Goal: Task Accomplishment & Management: Use online tool/utility

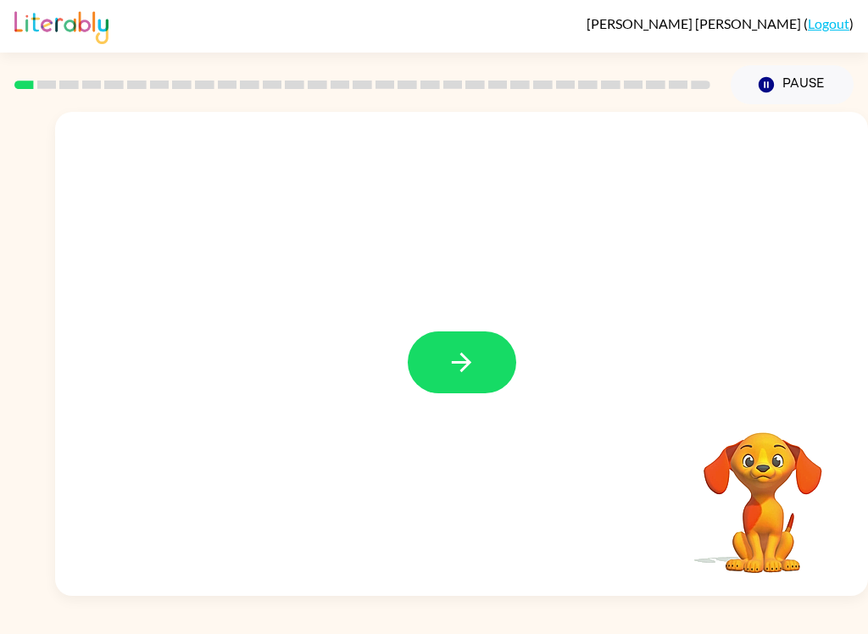
click at [460, 376] on icon "button" at bounding box center [462, 363] width 30 height 30
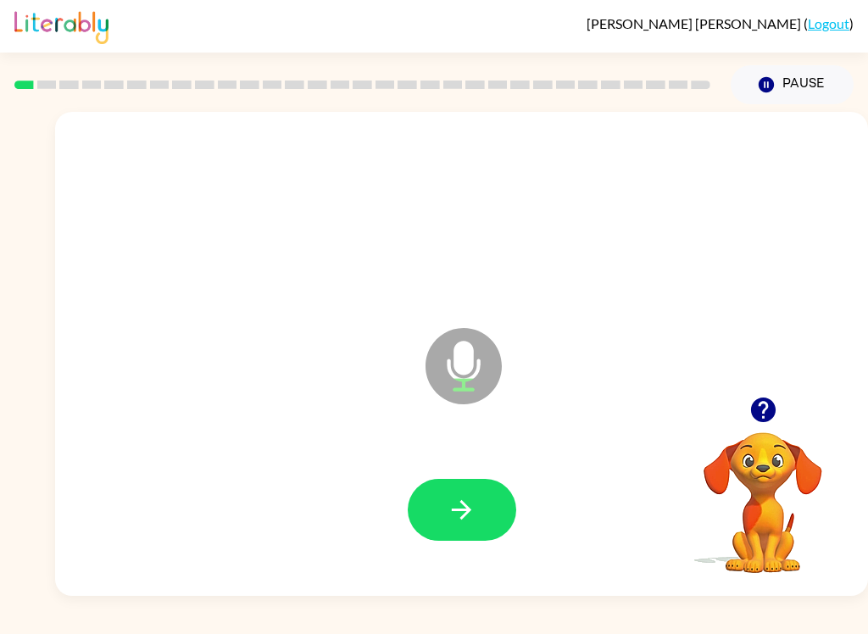
click at [458, 491] on button "button" at bounding box center [462, 510] width 109 height 62
click at [473, 503] on icon "button" at bounding box center [462, 510] width 30 height 30
click at [475, 510] on icon "button" at bounding box center [462, 510] width 30 height 30
click at [480, 476] on div at bounding box center [461, 510] width 779 height 139
click at [499, 508] on button "button" at bounding box center [462, 510] width 109 height 62
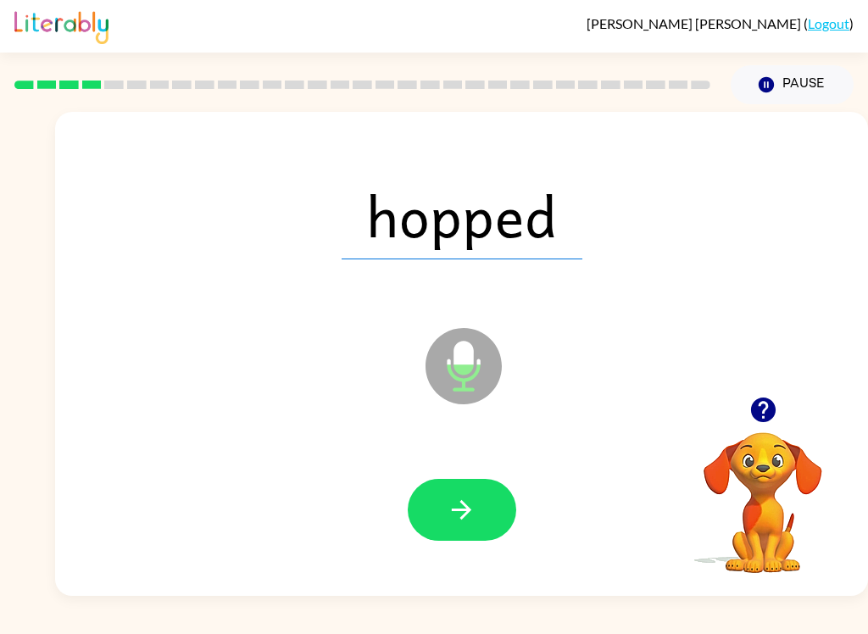
click at [445, 480] on button "button" at bounding box center [462, 510] width 109 height 62
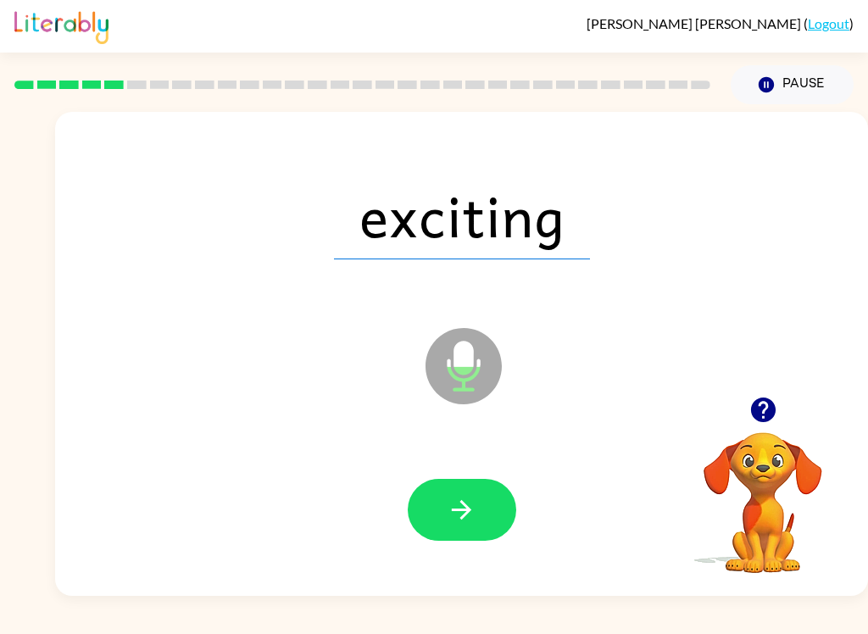
click at [459, 511] on icon "button" at bounding box center [462, 510] width 20 height 20
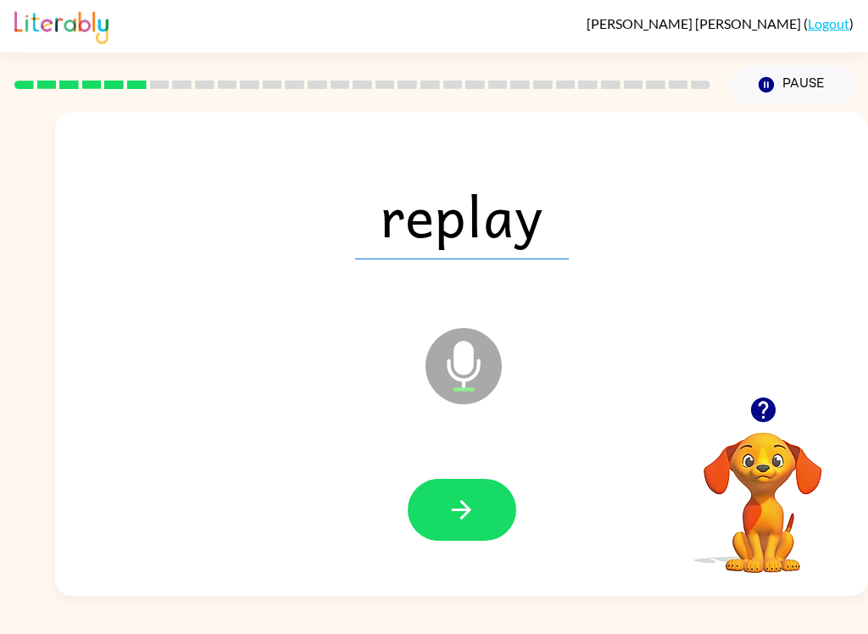
click at [499, 510] on button "button" at bounding box center [462, 510] width 109 height 62
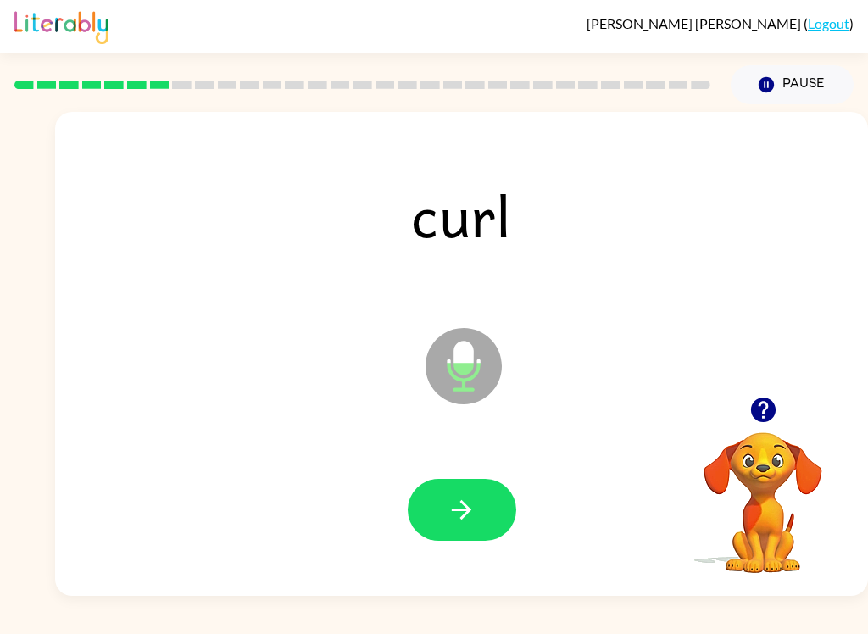
click at [464, 511] on icon "button" at bounding box center [462, 510] width 20 height 20
click at [462, 505] on icon "button" at bounding box center [462, 510] width 30 height 30
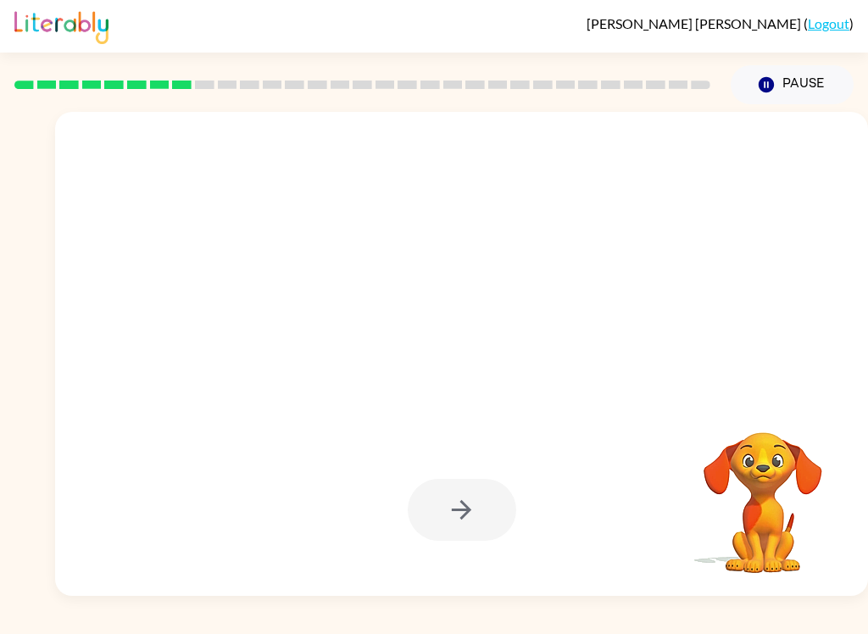
click at [728, 629] on div "Josue Rico-Diaz ( Logout ) Pause Pause Your browser must support playing .mp4 f…" at bounding box center [434, 317] width 868 height 634
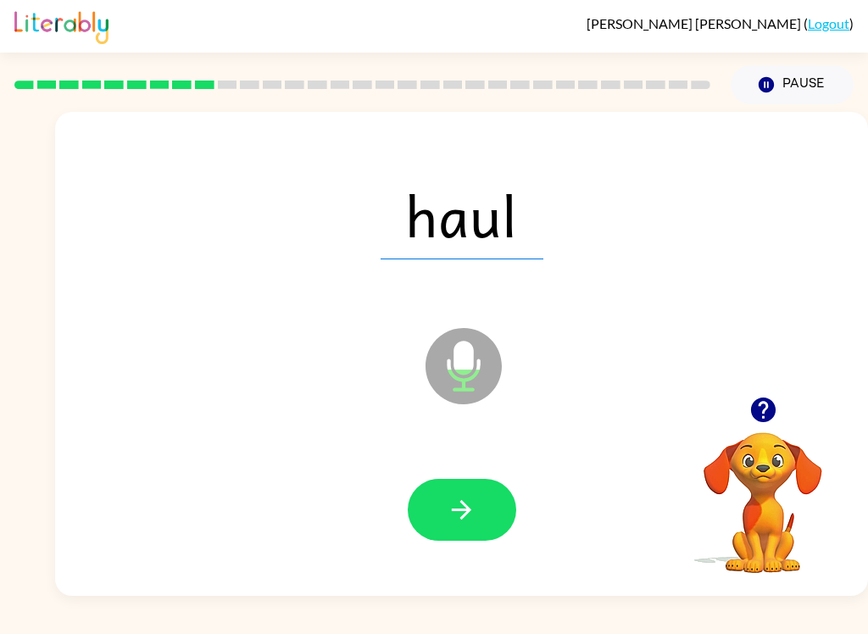
click at [486, 524] on button "button" at bounding box center [462, 510] width 109 height 62
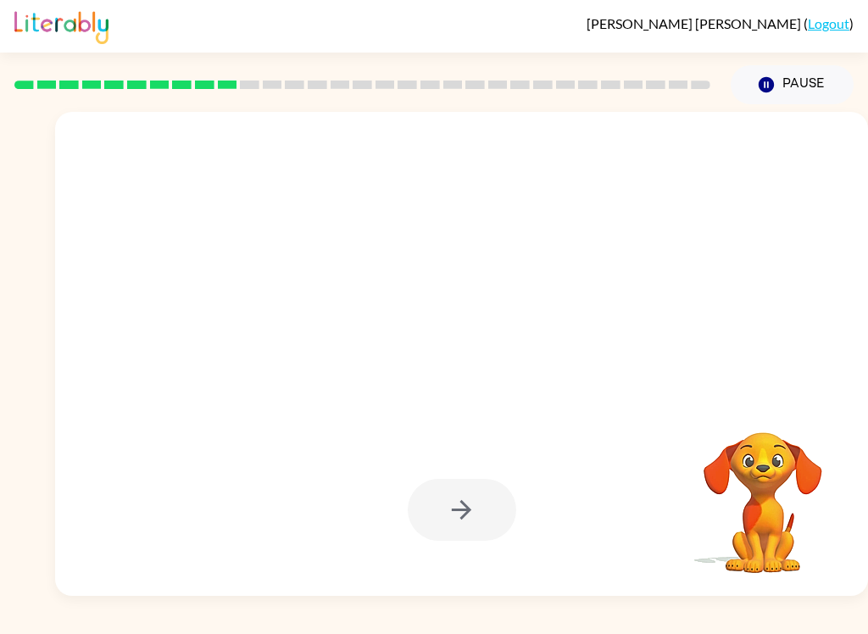
click at [803, 628] on div "Josue Rico-Diaz ( Logout ) Pause Pause Your browser must support playing .mp4 f…" at bounding box center [434, 317] width 868 height 634
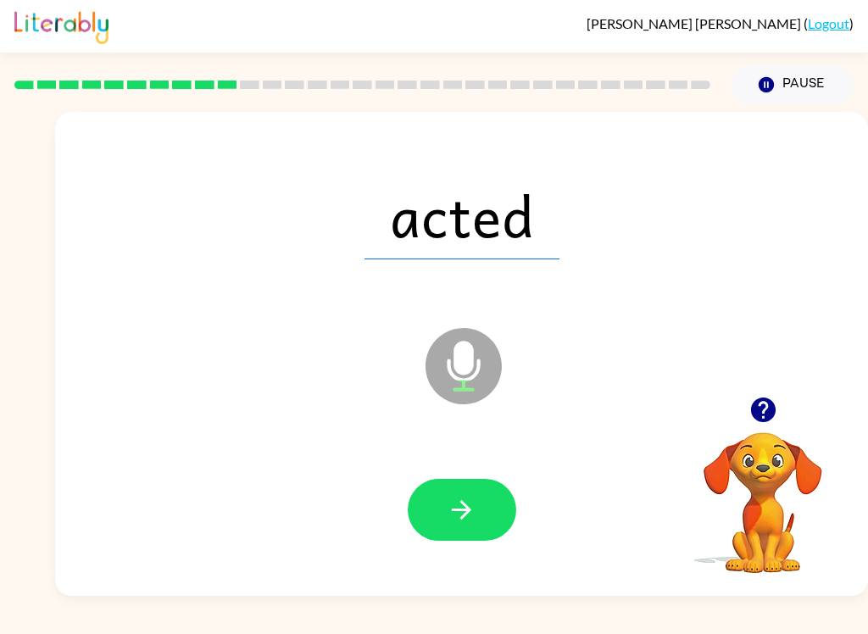
click at [471, 500] on icon "button" at bounding box center [462, 510] width 30 height 30
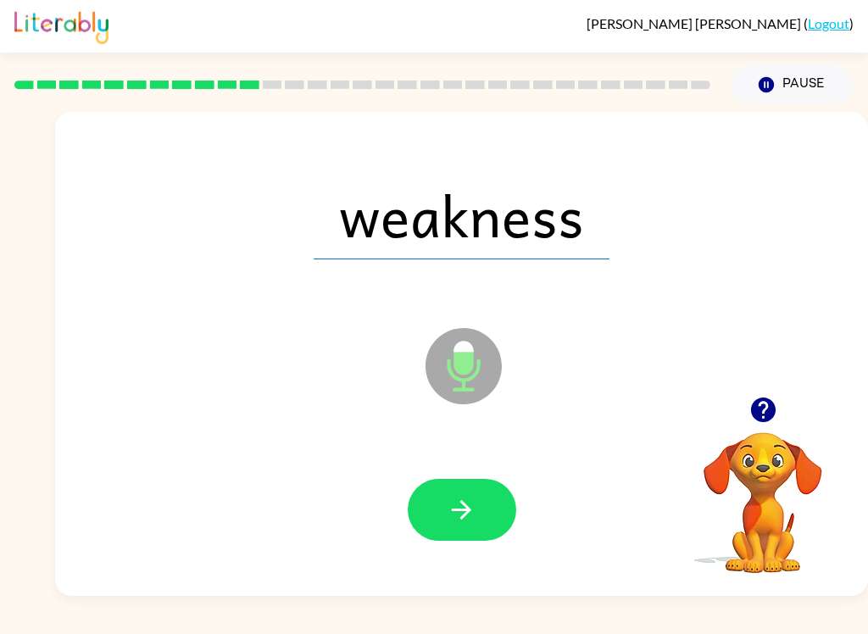
click at [499, 530] on button "button" at bounding box center [462, 510] width 109 height 62
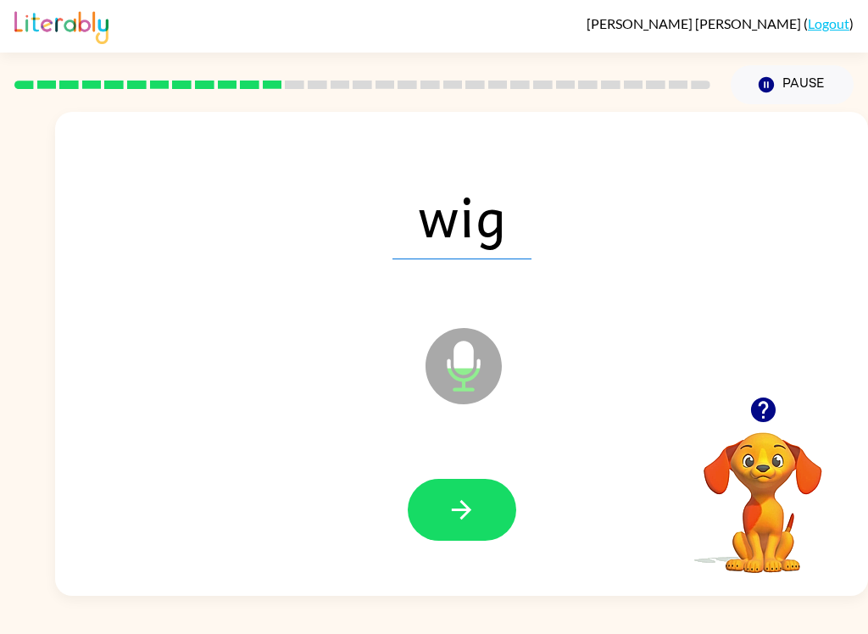
click at [493, 506] on button "button" at bounding box center [462, 510] width 109 height 62
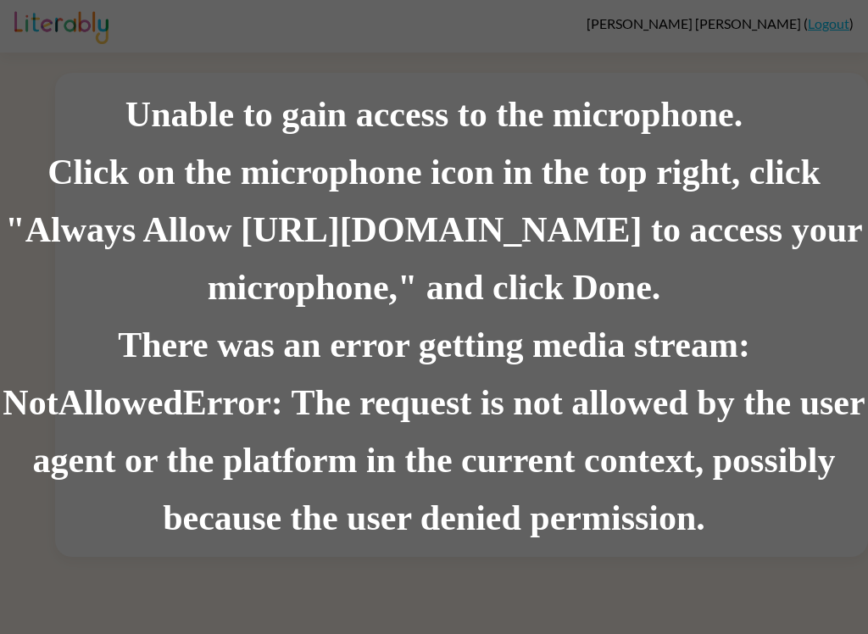
click at [804, 29] on div "Unable to gain access to the microphone. Click on the microphone icon in the to…" at bounding box center [434, 317] width 868 height 634
click at [827, 25] on div "Unable to gain access to the microphone. Click on the microphone icon in the to…" at bounding box center [434, 317] width 868 height 634
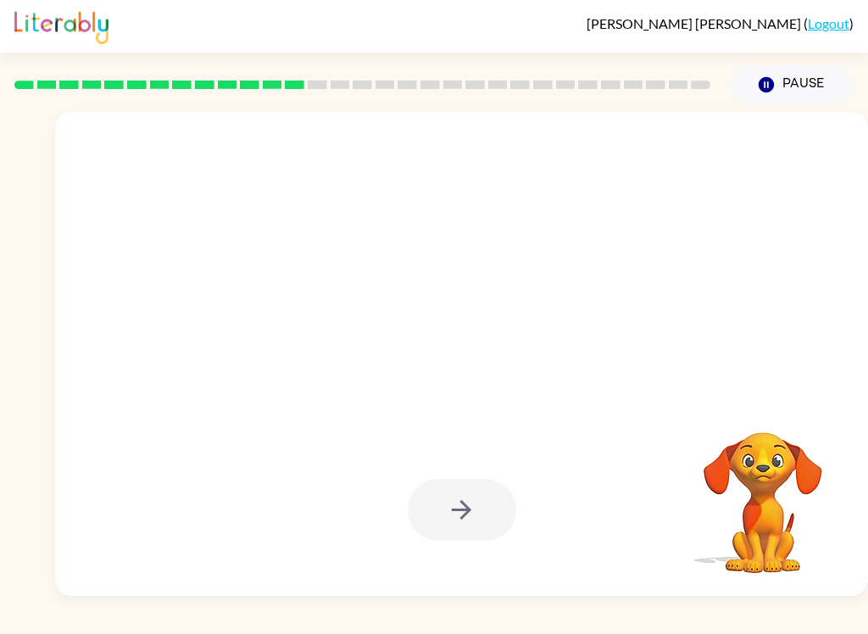
click at [828, 25] on link "Logout" at bounding box center [829, 23] width 42 height 16
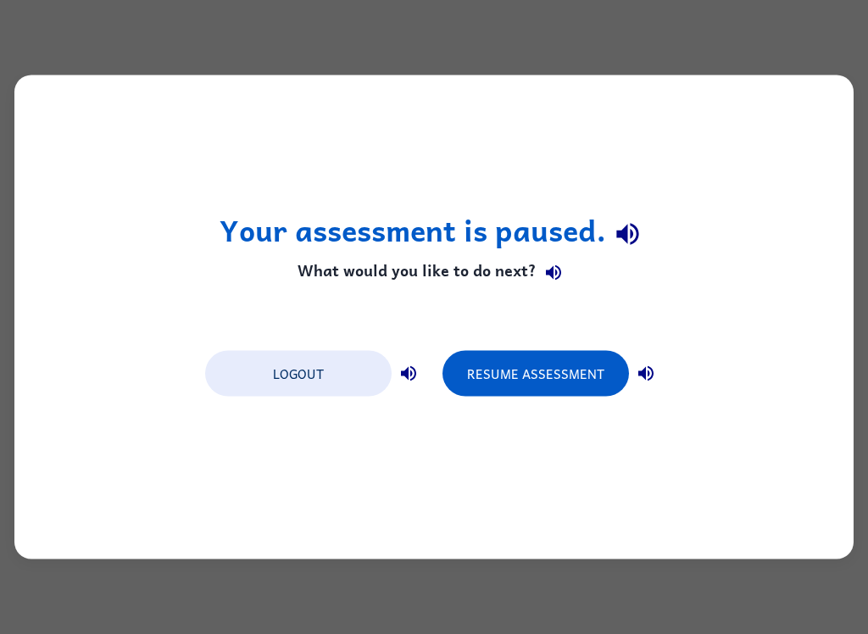
click at [832, 32] on div "Your assessment is paused. What would you like to do next? Logout Resume Assess…" at bounding box center [434, 317] width 868 height 634
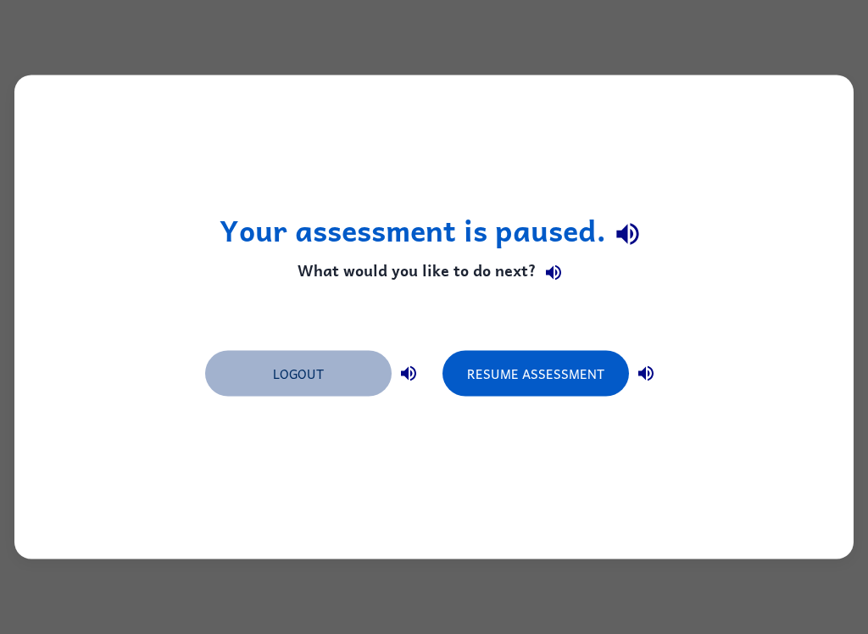
click at [325, 353] on button "Logout" at bounding box center [298, 374] width 187 height 46
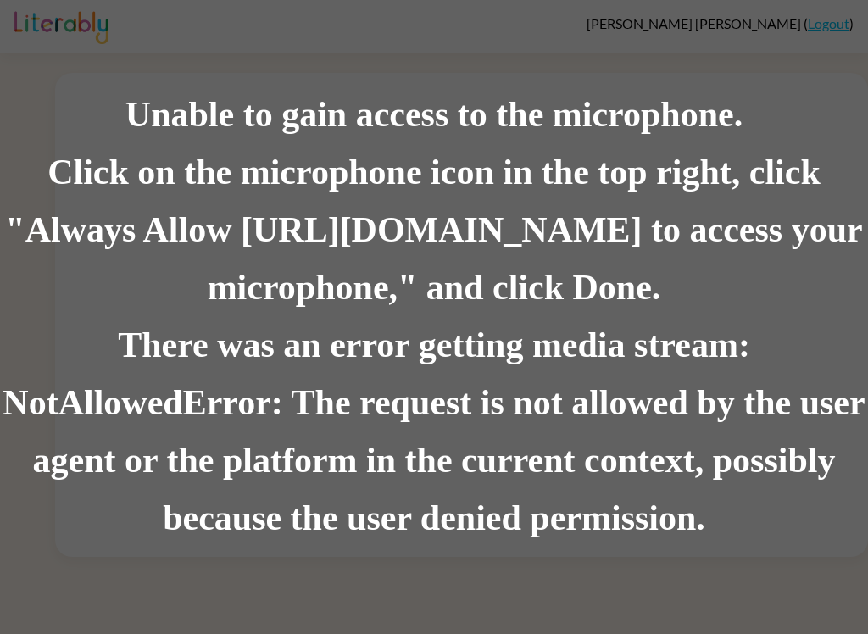
click at [757, 18] on div "Unable to gain access to the microphone. Click on the microphone icon in the to…" at bounding box center [434, 317] width 868 height 634
click at [731, 34] on div "Unable to gain access to the microphone. Click on the microphone icon in the to…" at bounding box center [434, 317] width 868 height 634
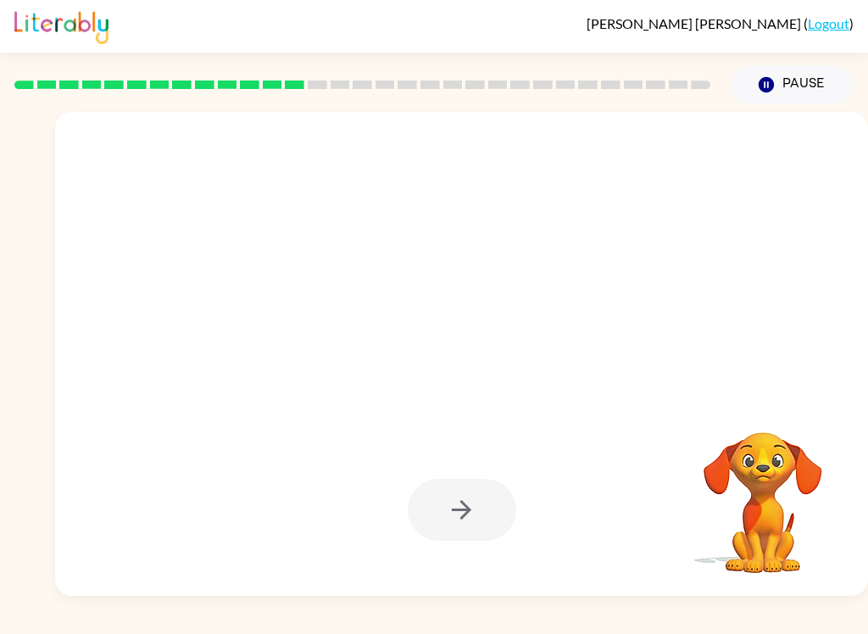
click at [775, 92] on icon "Pause" at bounding box center [766, 84] width 19 height 19
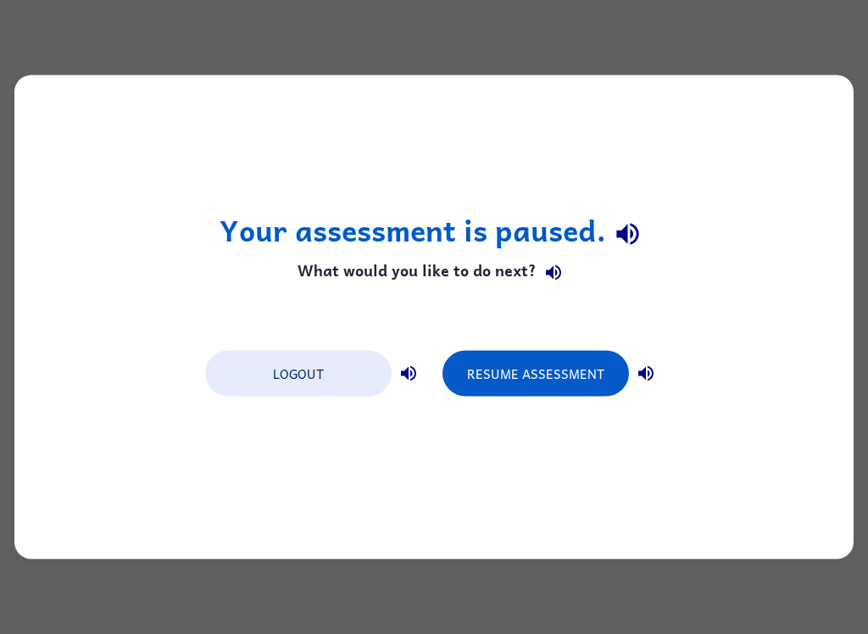
click at [556, 368] on button "Resume Assessment" at bounding box center [536, 374] width 187 height 46
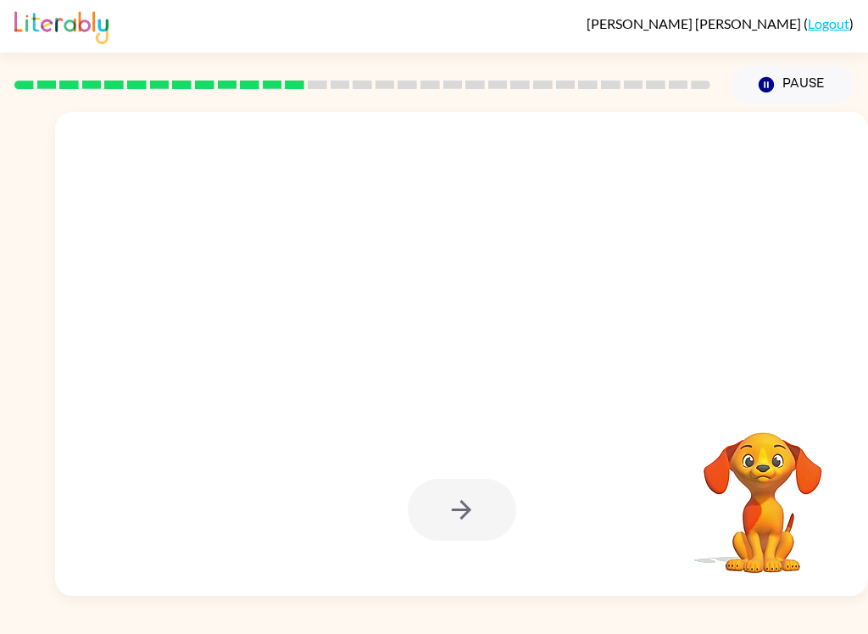
click at [769, 93] on icon "Pause" at bounding box center [766, 84] width 19 height 19
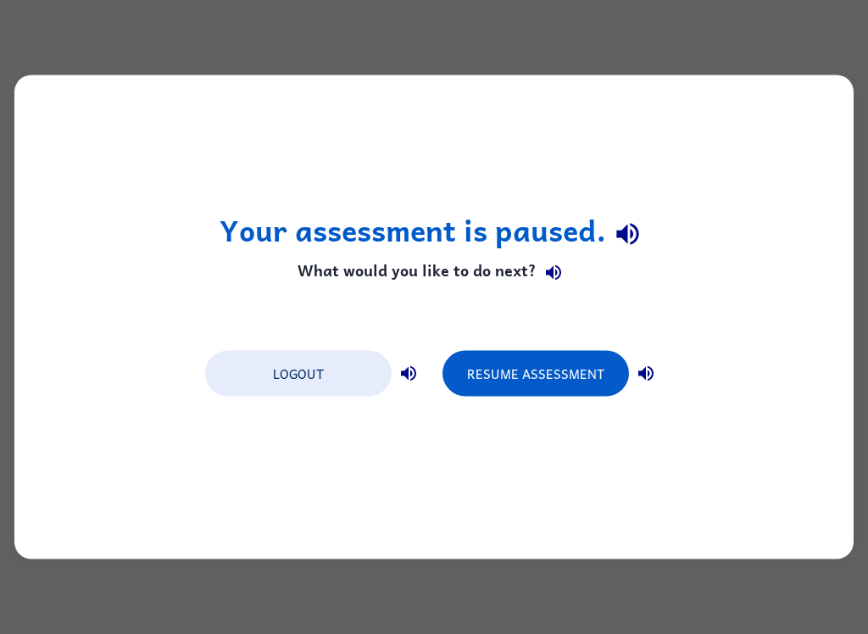
click at [523, 282] on h4 "What would you like to do next?" at bounding box center [435, 272] width 430 height 34
click at [555, 284] on button "button" at bounding box center [554, 272] width 34 height 34
click at [622, 218] on button "button" at bounding box center [627, 233] width 43 height 43
click at [444, 283] on h4 "What would you like to do next?" at bounding box center [435, 272] width 430 height 34
click at [538, 264] on button "button" at bounding box center [554, 272] width 34 height 34
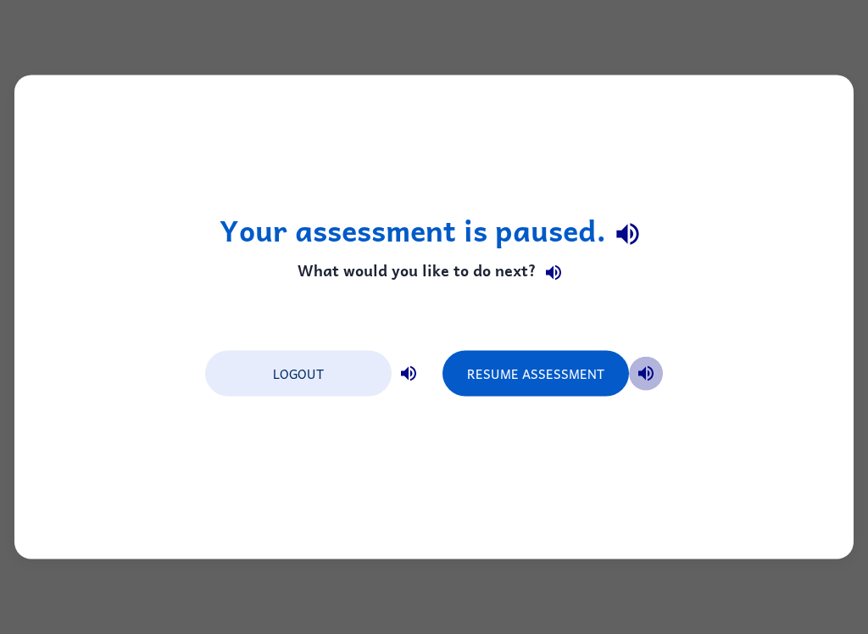
click at [652, 373] on icon "button" at bounding box center [645, 373] width 15 height 15
click at [530, 390] on button "Resume Assessment" at bounding box center [536, 374] width 187 height 46
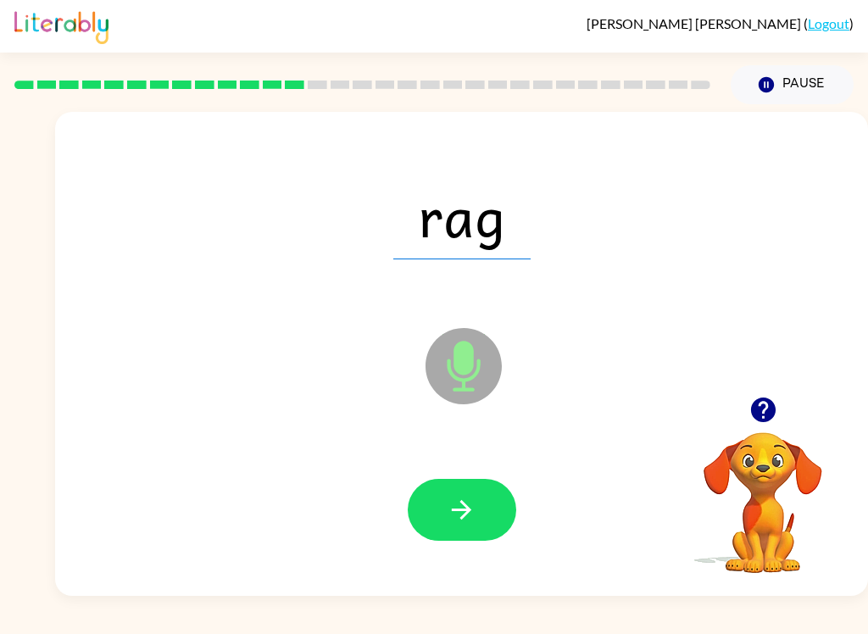
click at [494, 523] on button "button" at bounding box center [462, 510] width 109 height 62
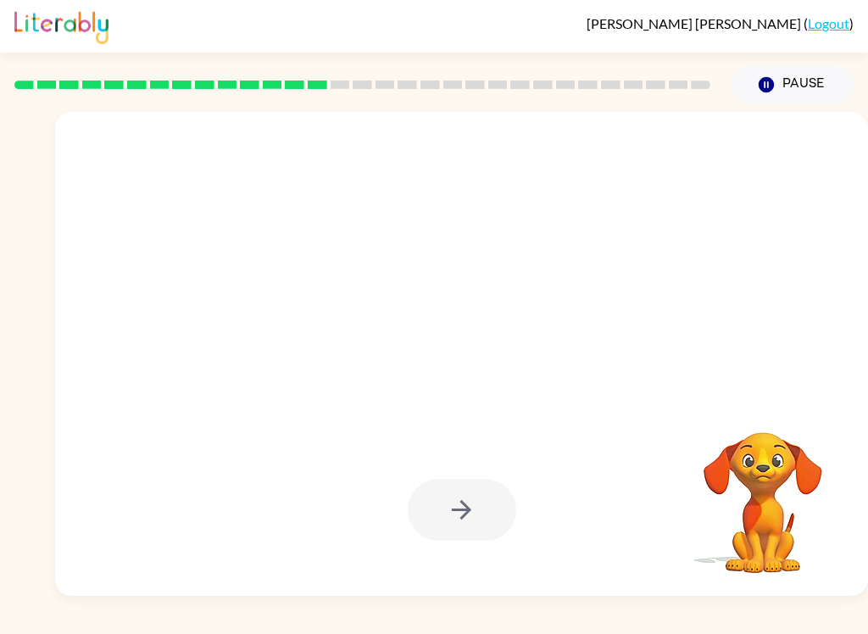
click at [471, 509] on div at bounding box center [462, 510] width 109 height 62
click at [471, 508] on div at bounding box center [462, 510] width 109 height 62
click at [485, 518] on div at bounding box center [462, 510] width 109 height 62
click at [484, 518] on div at bounding box center [462, 510] width 109 height 62
click at [468, 527] on div at bounding box center [462, 510] width 109 height 62
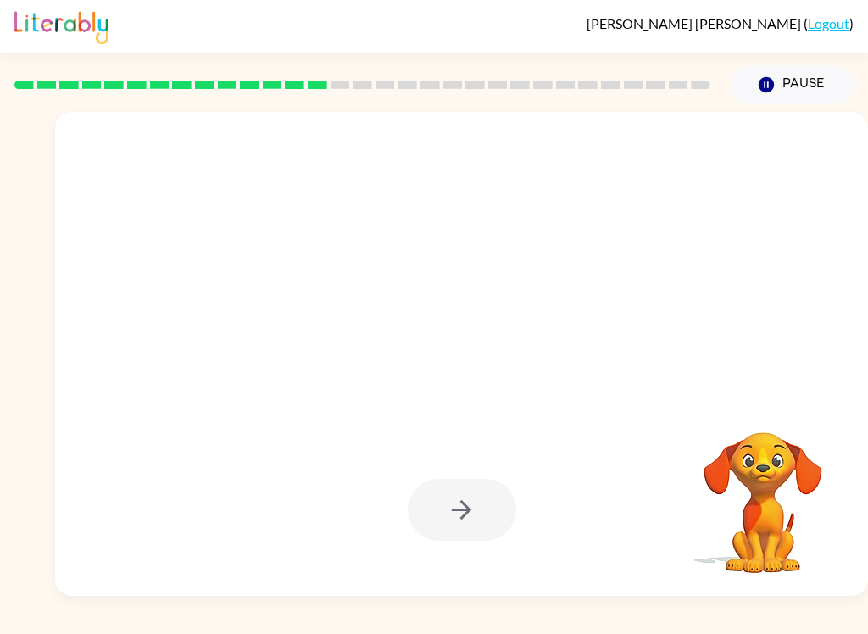
click at [468, 527] on div at bounding box center [462, 510] width 109 height 62
click at [489, 522] on button "button" at bounding box center [462, 510] width 109 height 62
click at [489, 522] on div at bounding box center [462, 510] width 109 height 62
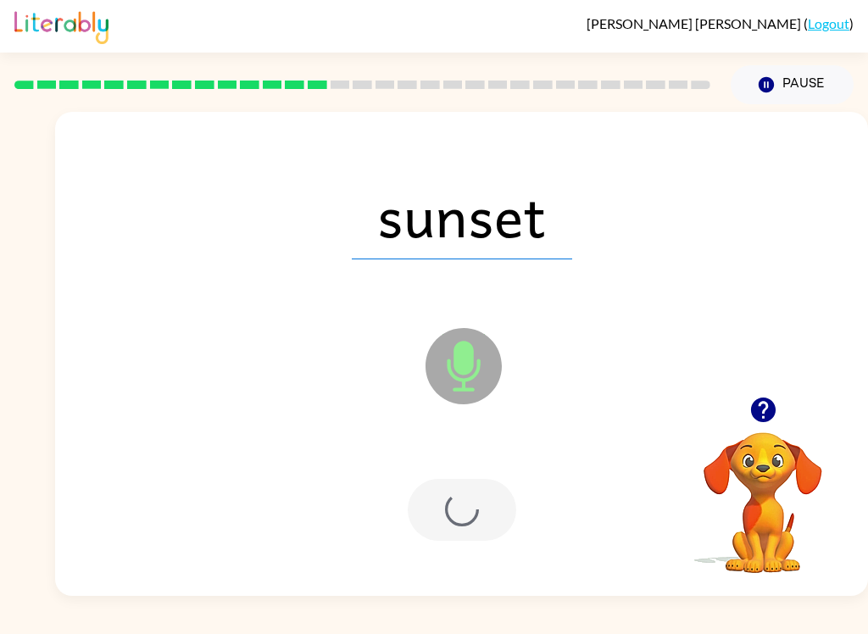
click at [481, 512] on div at bounding box center [462, 510] width 109 height 62
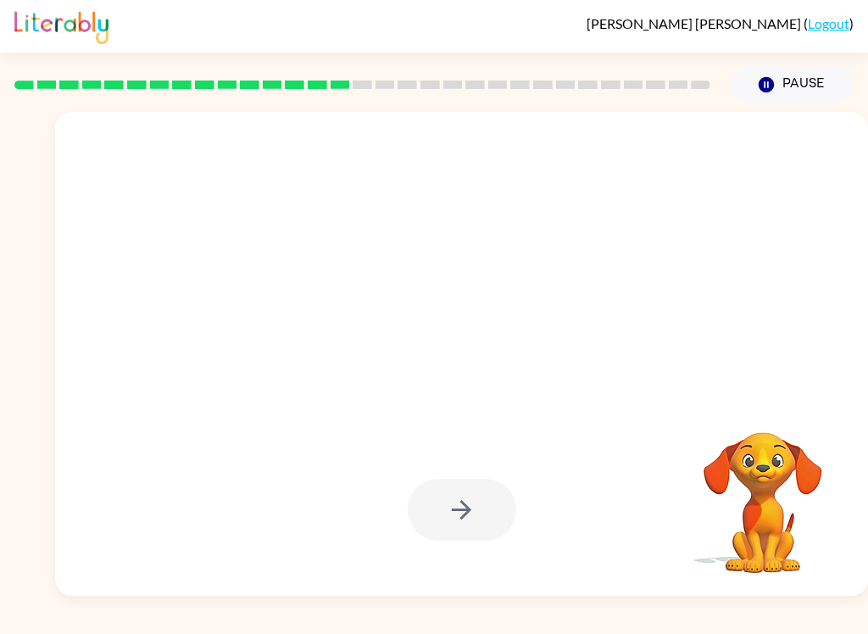
click at [464, 517] on div at bounding box center [462, 510] width 109 height 62
click at [464, 516] on div at bounding box center [462, 510] width 109 height 62
click at [460, 511] on div at bounding box center [462, 510] width 109 height 62
click at [461, 506] on div at bounding box center [462, 510] width 109 height 62
click at [465, 512] on div at bounding box center [462, 510] width 109 height 62
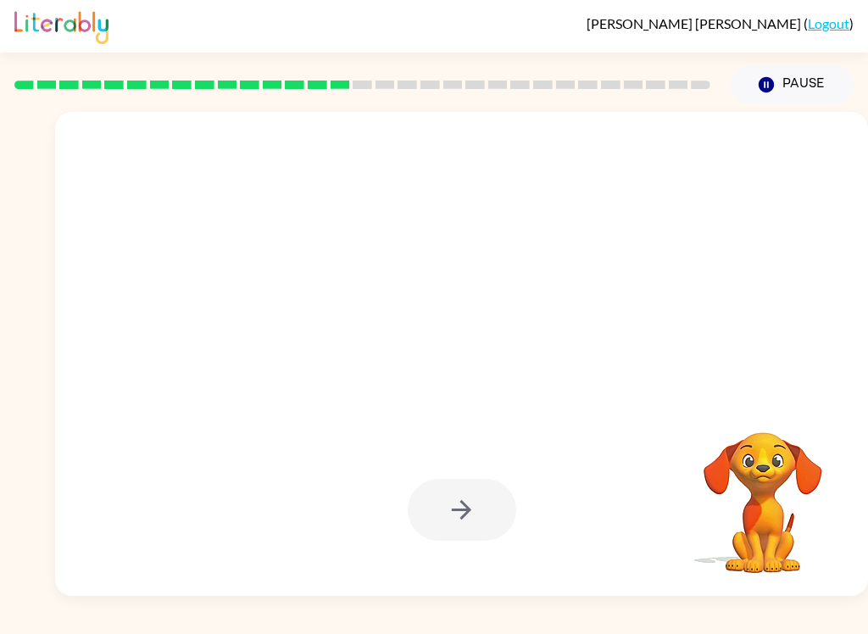
click at [471, 521] on div at bounding box center [462, 510] width 109 height 62
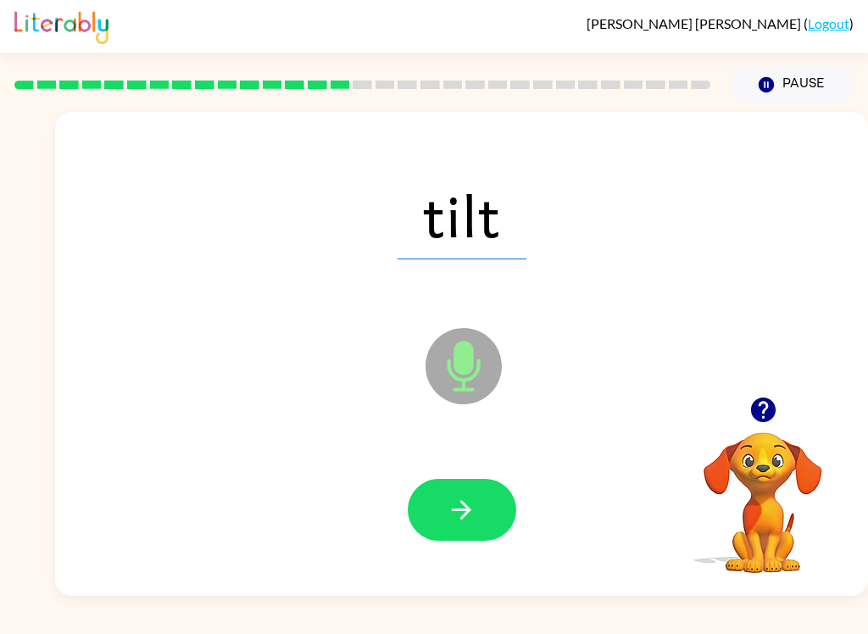
click at [470, 522] on icon "button" at bounding box center [462, 510] width 30 height 30
click at [470, 521] on div at bounding box center [462, 510] width 109 height 62
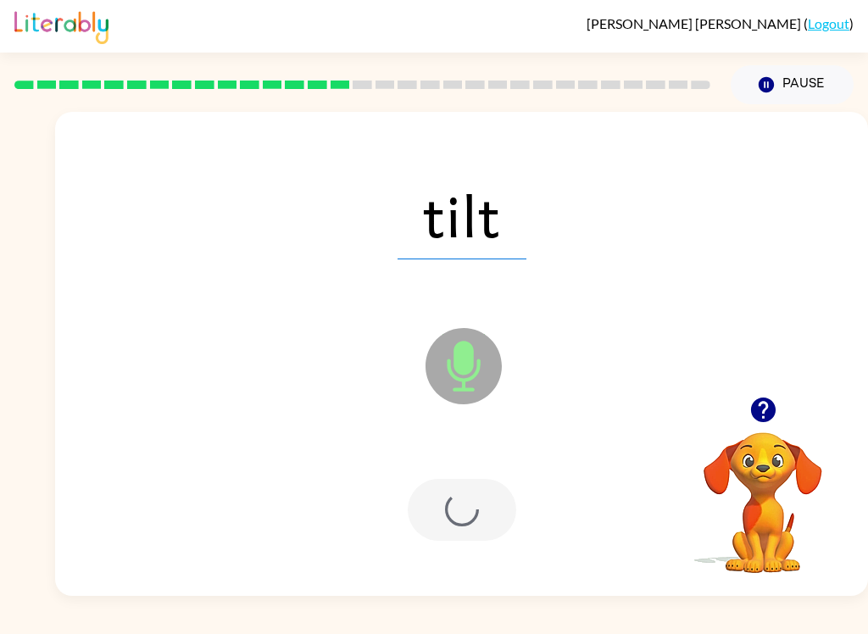
click at [466, 515] on div at bounding box center [462, 510] width 109 height 62
click at [466, 514] on div at bounding box center [462, 510] width 109 height 62
click at [473, 509] on div at bounding box center [462, 510] width 109 height 62
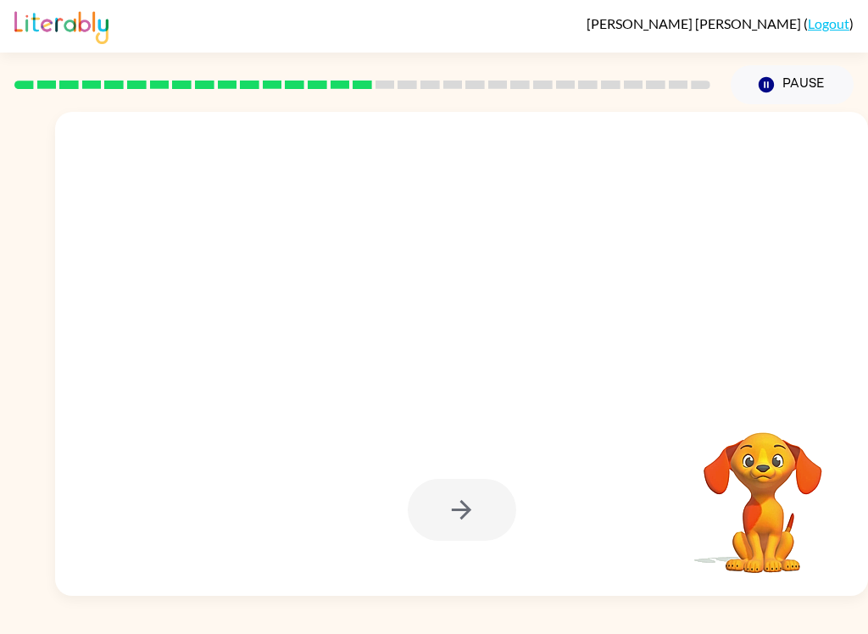
click at [460, 506] on div at bounding box center [462, 510] width 109 height 62
click at [432, 513] on div at bounding box center [462, 510] width 109 height 62
click at [447, 504] on div at bounding box center [462, 510] width 109 height 62
click at [447, 503] on div at bounding box center [462, 510] width 109 height 62
click at [433, 515] on div at bounding box center [462, 510] width 109 height 62
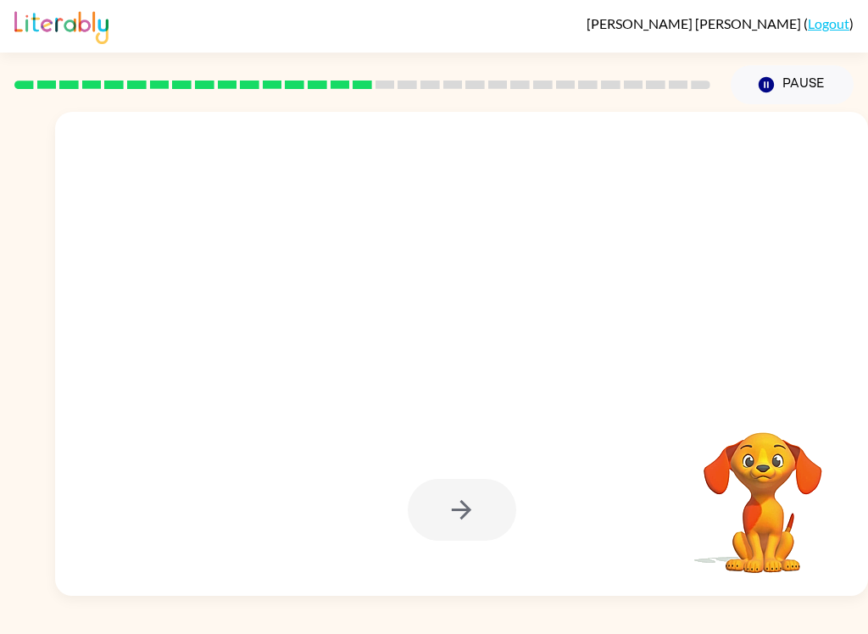
click at [458, 511] on div at bounding box center [462, 510] width 109 height 62
click at [426, 503] on button "button" at bounding box center [462, 510] width 109 height 62
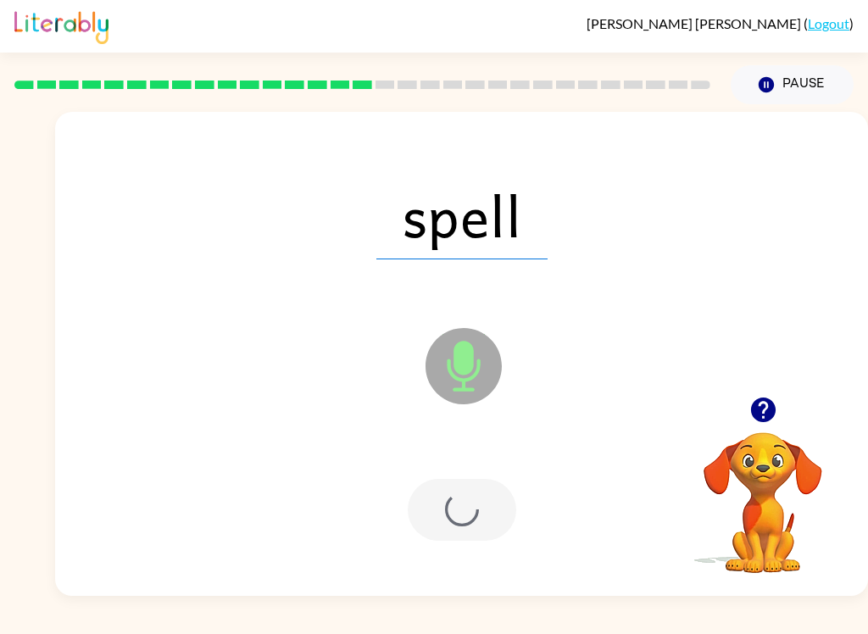
click at [426, 502] on div at bounding box center [462, 510] width 109 height 62
click at [452, 505] on div at bounding box center [462, 510] width 109 height 62
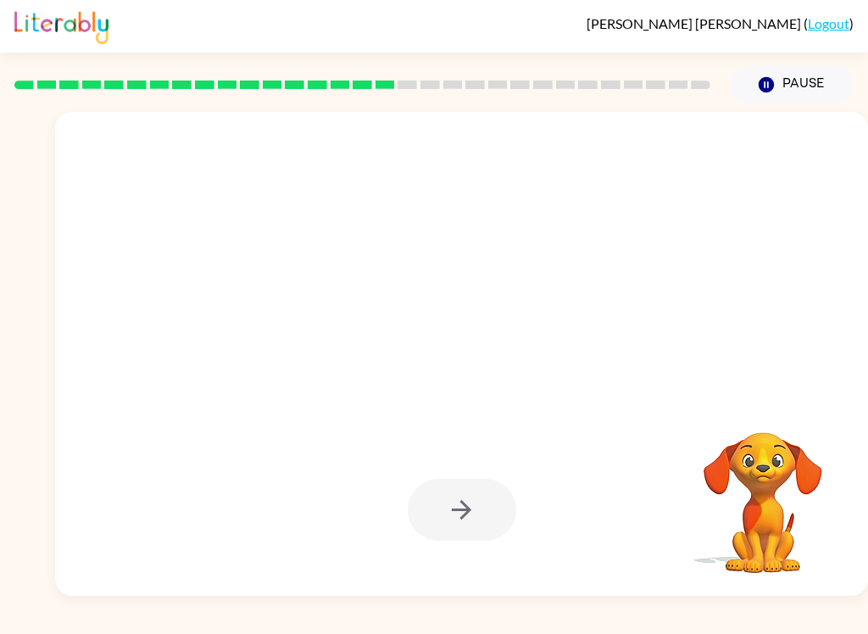
click at [461, 510] on div at bounding box center [462, 510] width 109 height 62
click at [462, 523] on div at bounding box center [462, 510] width 109 height 62
click at [457, 519] on div at bounding box center [462, 510] width 109 height 62
click at [460, 516] on div at bounding box center [462, 510] width 109 height 62
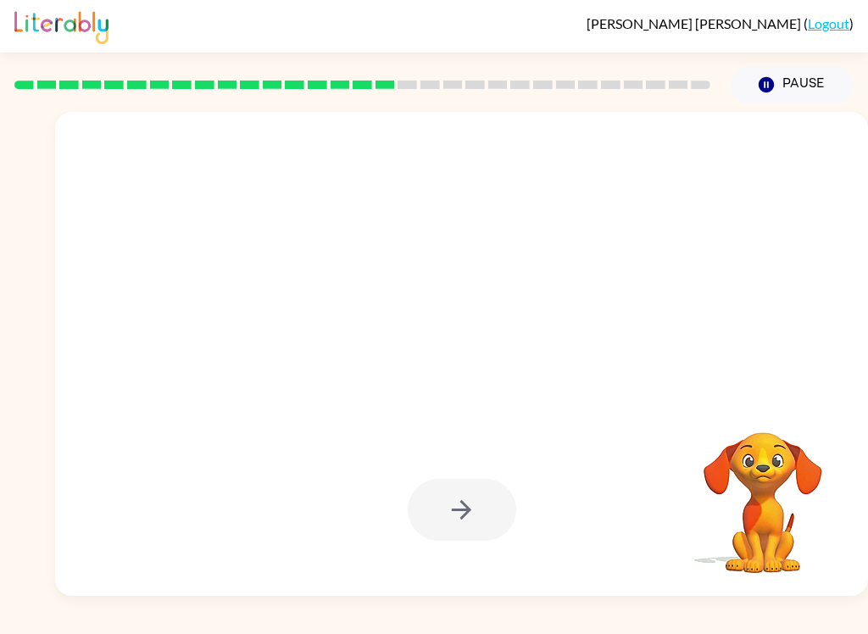
click at [461, 509] on icon "button" at bounding box center [462, 510] width 30 height 30
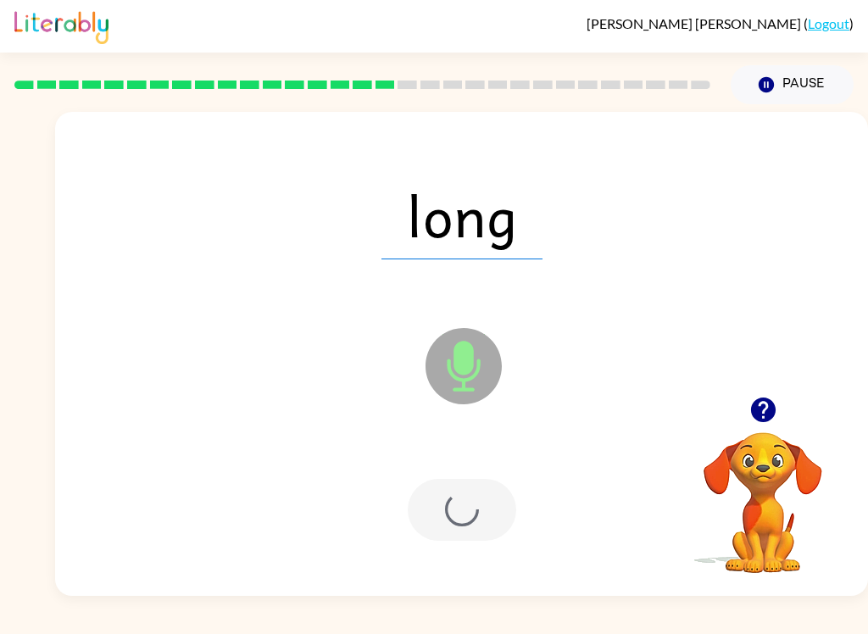
click at [460, 508] on div at bounding box center [462, 510] width 109 height 62
click at [468, 496] on div at bounding box center [462, 510] width 109 height 62
click at [460, 505] on div at bounding box center [462, 510] width 109 height 62
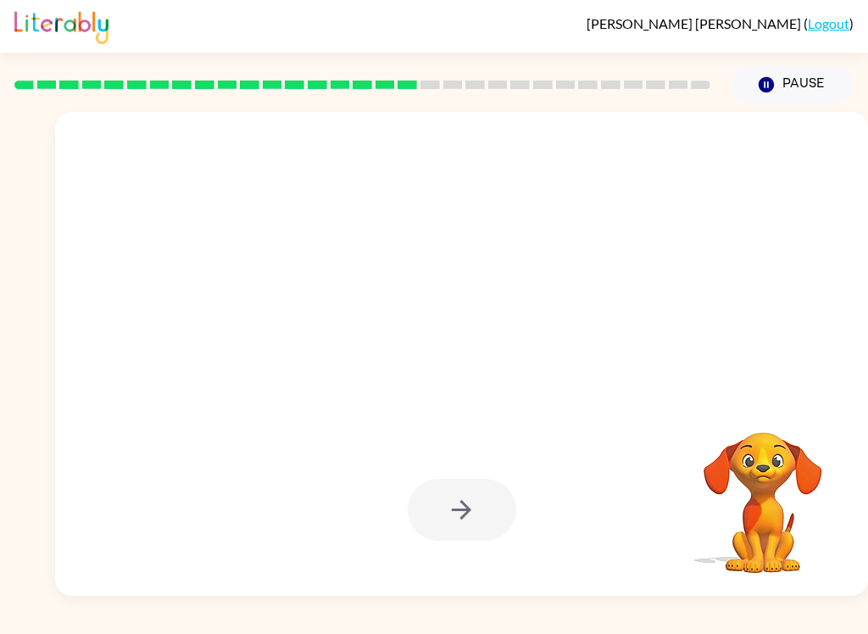
click at [459, 505] on div at bounding box center [462, 510] width 109 height 62
click at [453, 506] on div at bounding box center [462, 510] width 109 height 62
click at [454, 505] on div at bounding box center [462, 510] width 109 height 62
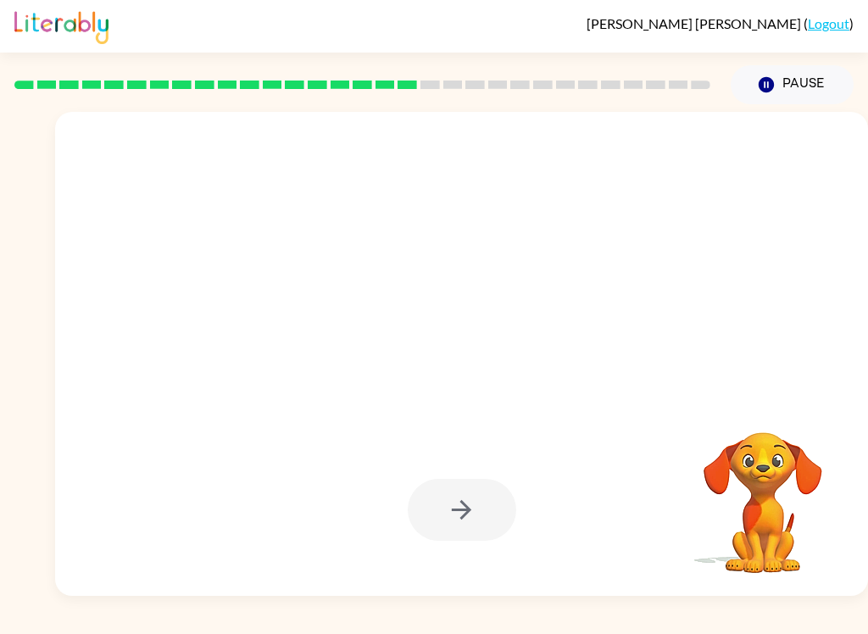
click at [453, 506] on div at bounding box center [462, 510] width 109 height 62
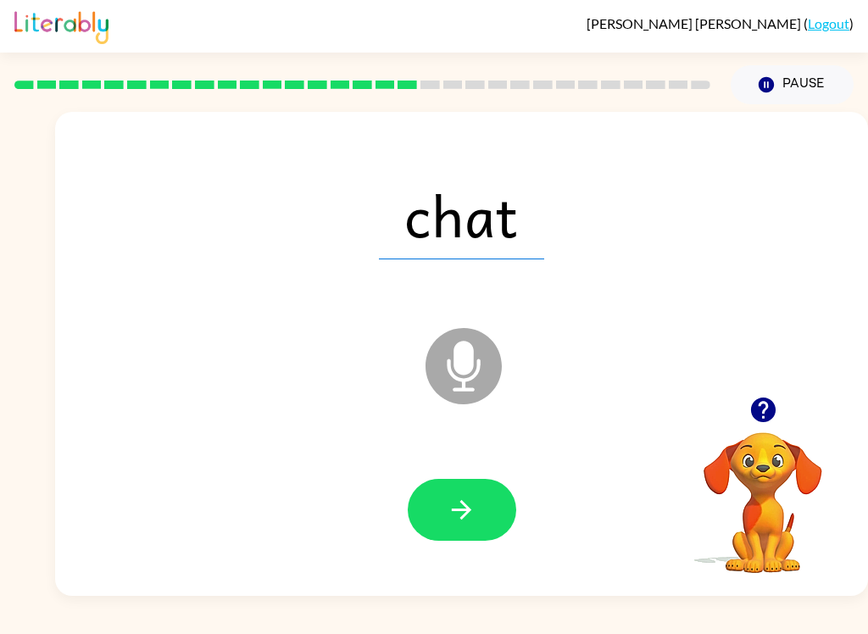
click at [453, 518] on icon "button" at bounding box center [462, 510] width 30 height 30
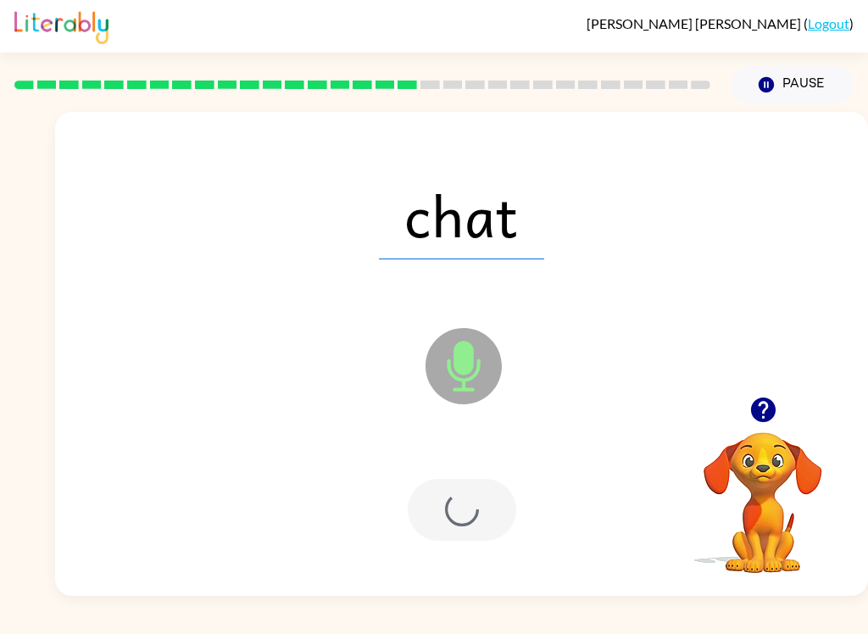
click at [452, 518] on div at bounding box center [462, 510] width 109 height 62
click at [448, 510] on div at bounding box center [462, 510] width 109 height 62
click at [447, 510] on div at bounding box center [462, 510] width 109 height 62
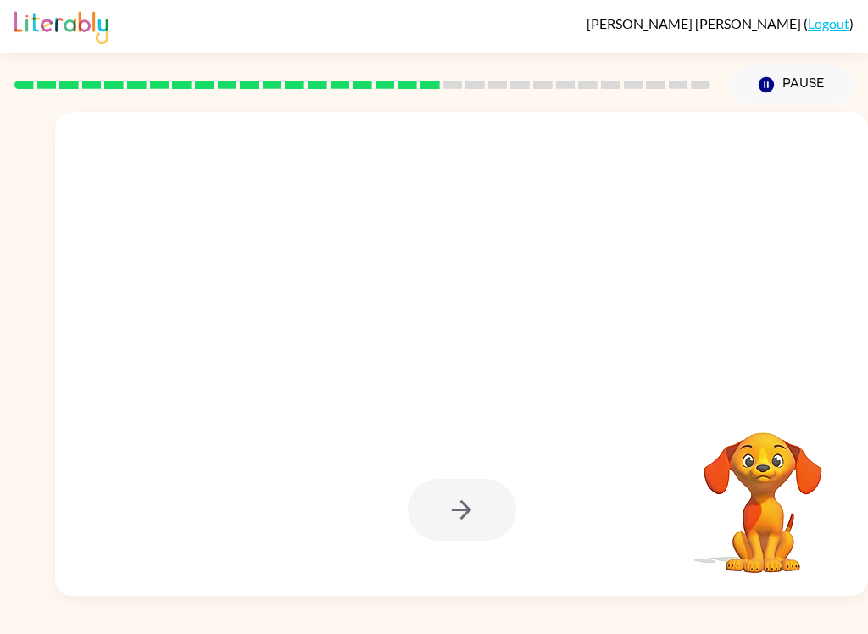
click at [459, 514] on div at bounding box center [462, 510] width 109 height 62
click at [459, 509] on div at bounding box center [462, 510] width 109 height 62
click at [458, 509] on div at bounding box center [462, 510] width 109 height 62
click at [466, 510] on div at bounding box center [462, 510] width 109 height 62
click at [490, 510] on div at bounding box center [462, 510] width 109 height 62
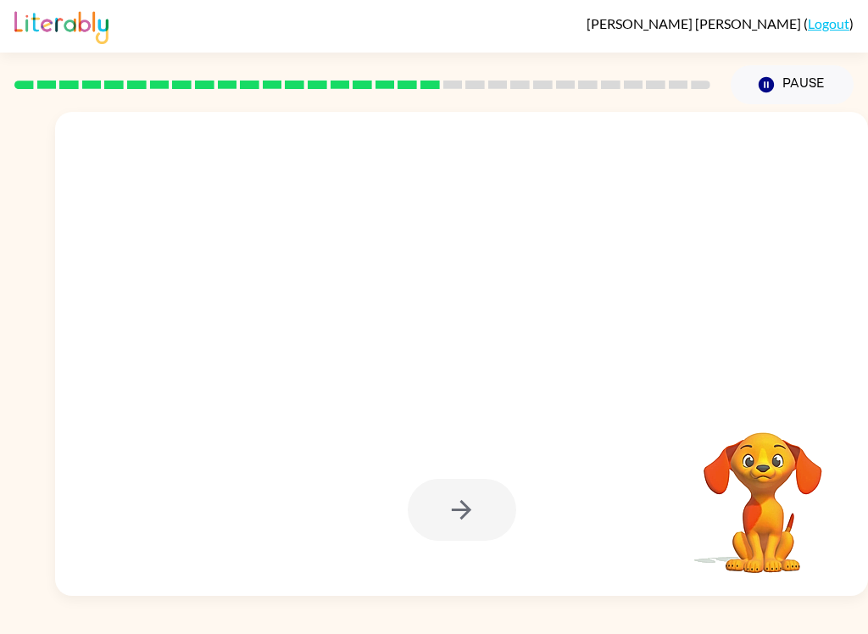
click at [484, 510] on div at bounding box center [462, 510] width 109 height 62
click at [477, 500] on button "button" at bounding box center [462, 510] width 109 height 62
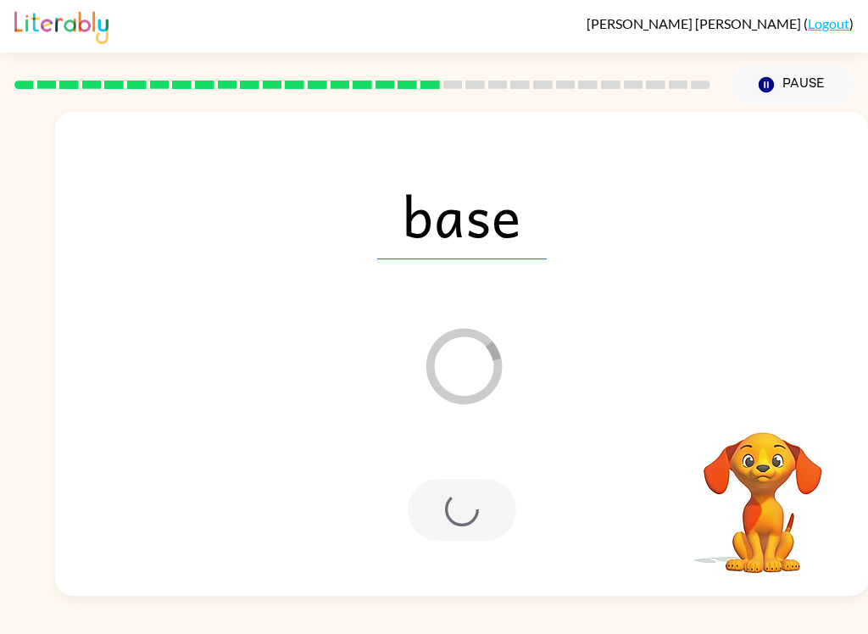
click at [468, 501] on div at bounding box center [462, 510] width 109 height 62
click at [465, 501] on div at bounding box center [462, 510] width 109 height 62
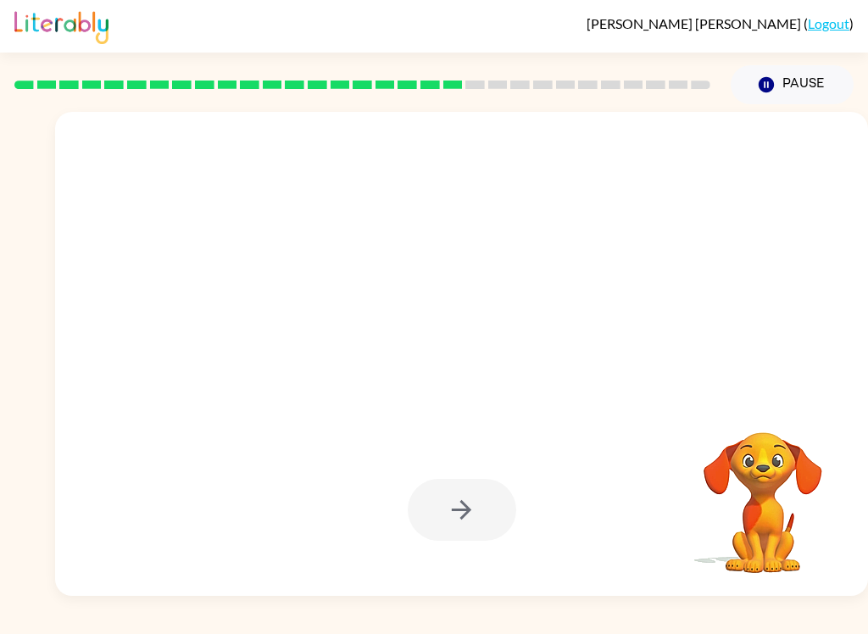
click at [465, 499] on div at bounding box center [462, 510] width 109 height 62
click at [457, 493] on div at bounding box center [462, 510] width 109 height 62
click at [452, 497] on div at bounding box center [462, 510] width 109 height 62
click at [451, 496] on div at bounding box center [462, 510] width 109 height 62
click at [440, 502] on div at bounding box center [462, 510] width 109 height 62
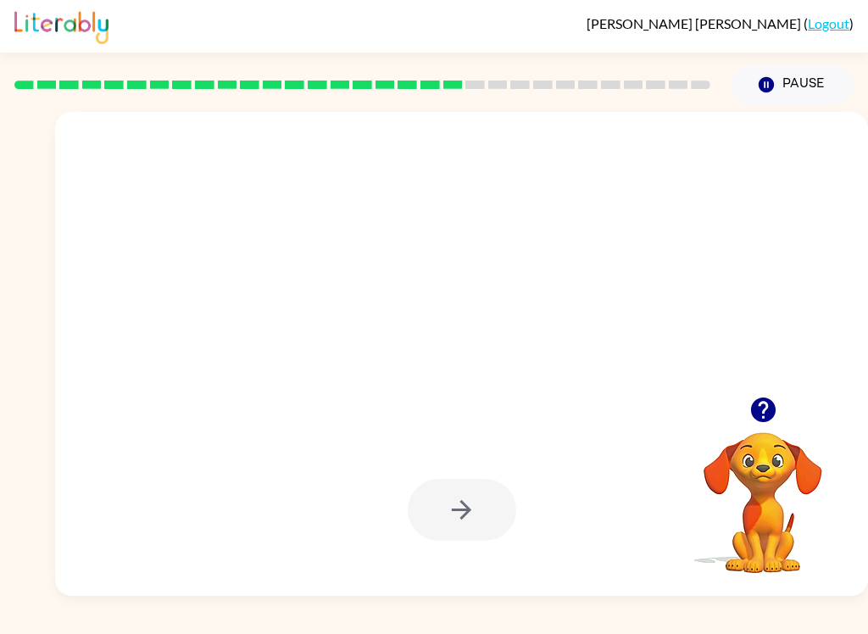
click at [449, 501] on icon "button" at bounding box center [462, 510] width 30 height 30
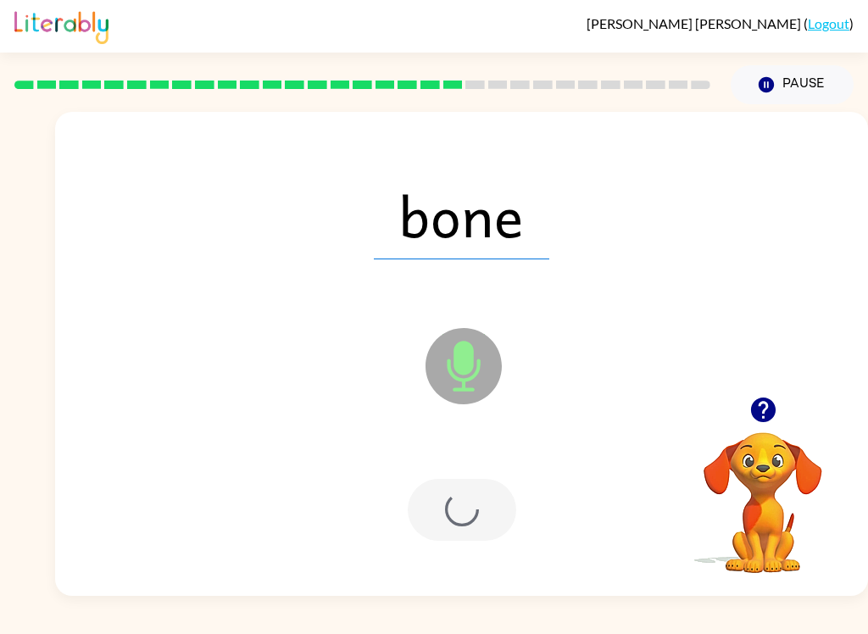
click at [449, 500] on div at bounding box center [462, 510] width 109 height 62
click at [474, 500] on div at bounding box center [462, 510] width 109 height 62
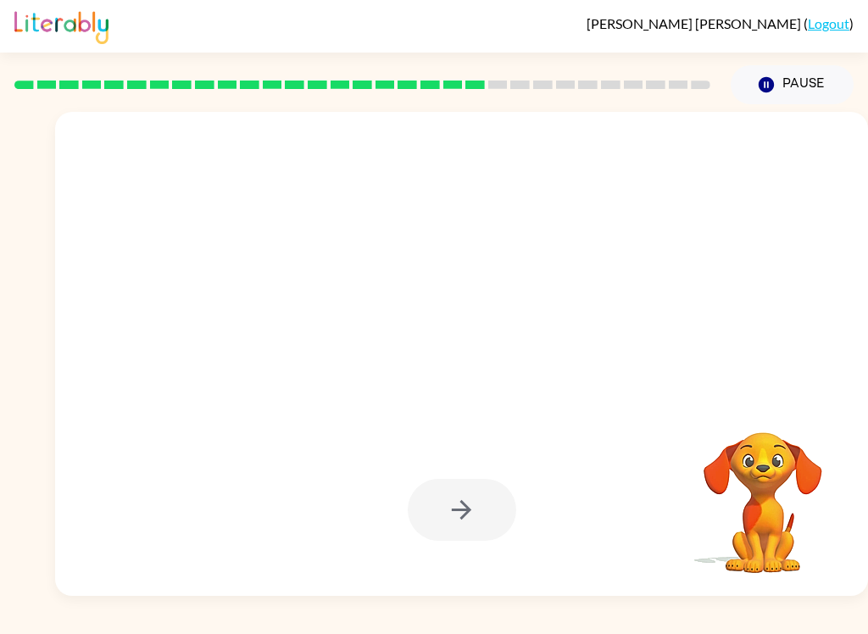
click at [445, 506] on div at bounding box center [462, 510] width 109 height 62
click at [450, 512] on div at bounding box center [462, 510] width 109 height 62
click at [493, 505] on div at bounding box center [462, 510] width 109 height 62
click at [476, 502] on div at bounding box center [462, 510] width 109 height 62
click at [480, 506] on div at bounding box center [462, 510] width 109 height 62
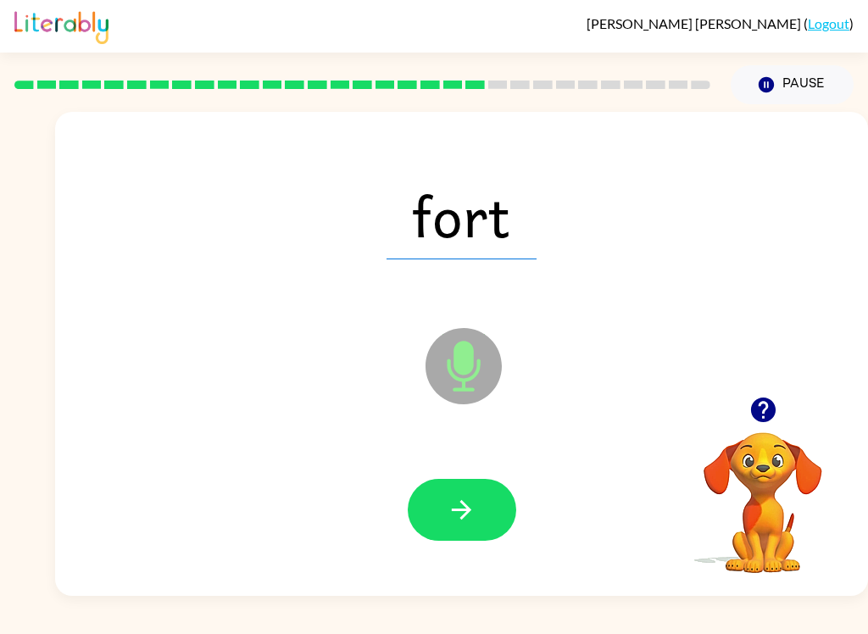
click at [486, 516] on button "button" at bounding box center [462, 510] width 109 height 62
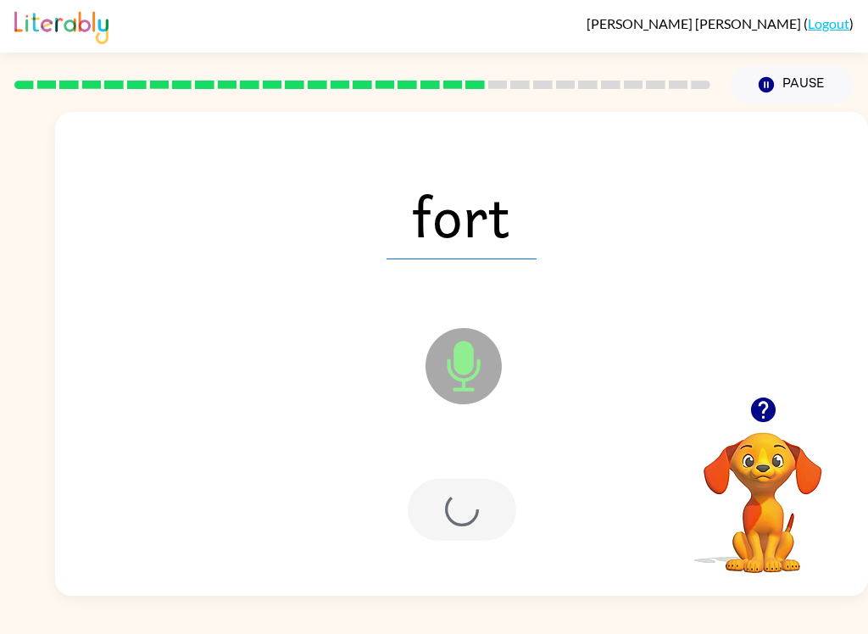
click at [486, 516] on div at bounding box center [462, 510] width 109 height 62
click at [492, 516] on div at bounding box center [462, 510] width 109 height 62
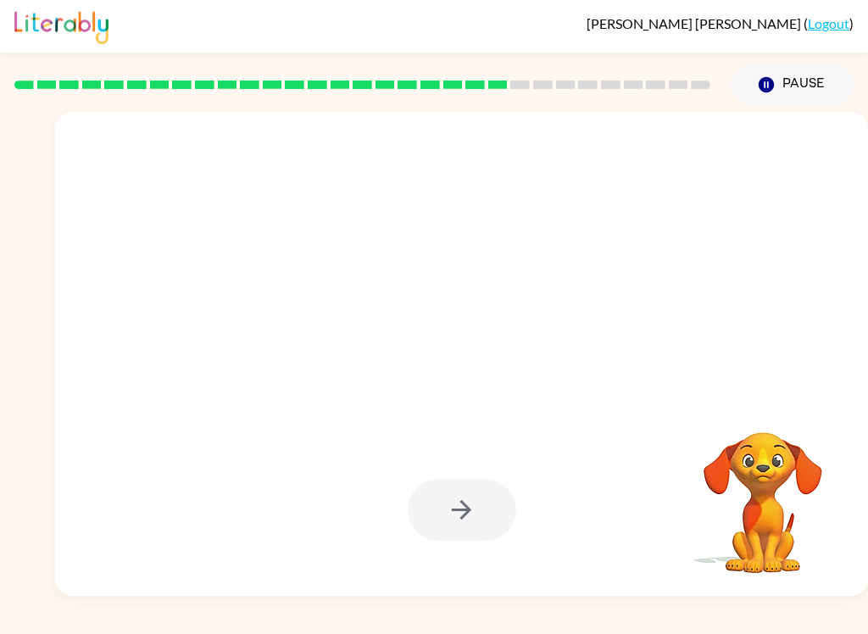
click at [490, 513] on div at bounding box center [462, 510] width 109 height 62
click at [466, 510] on div at bounding box center [462, 510] width 109 height 62
click at [471, 518] on div at bounding box center [462, 510] width 109 height 62
click at [462, 516] on div at bounding box center [462, 510] width 109 height 62
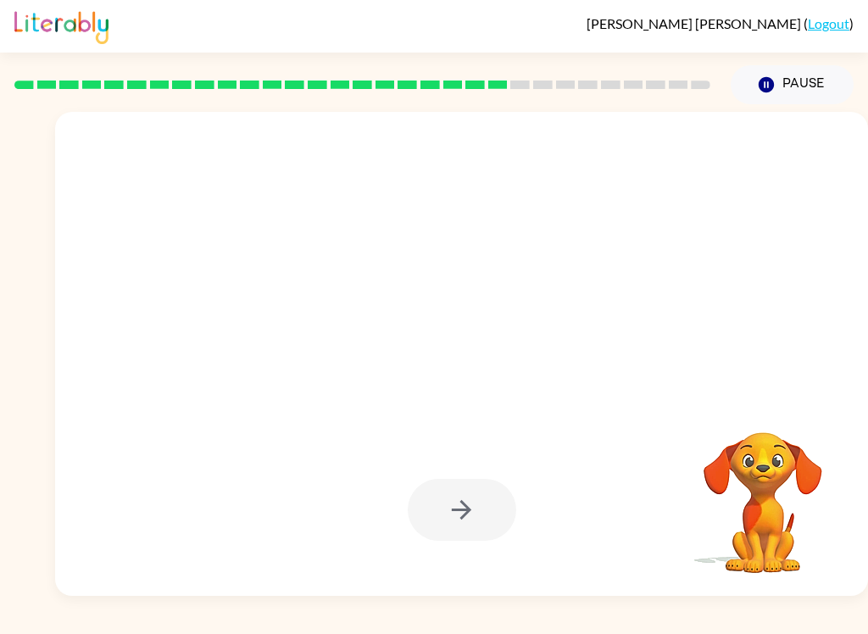
click at [470, 519] on div at bounding box center [462, 510] width 109 height 62
click at [469, 518] on div at bounding box center [462, 510] width 109 height 62
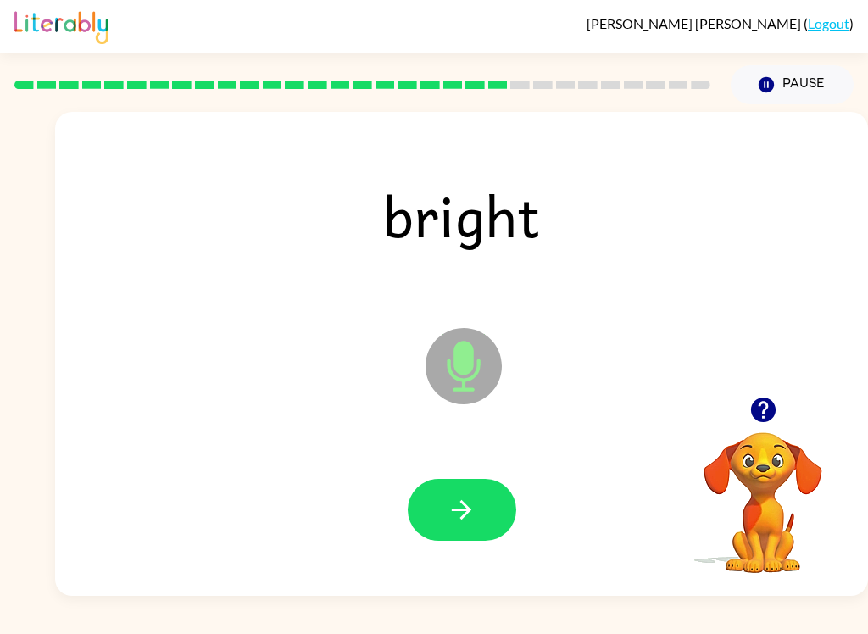
click at [480, 515] on button "button" at bounding box center [462, 510] width 109 height 62
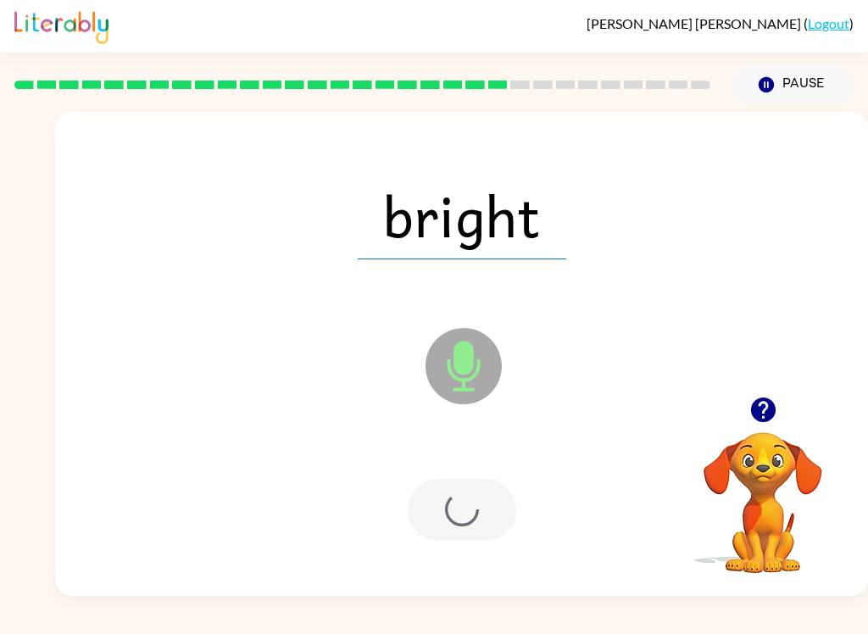
click at [472, 517] on div at bounding box center [462, 510] width 109 height 62
click at [473, 521] on div at bounding box center [462, 510] width 109 height 62
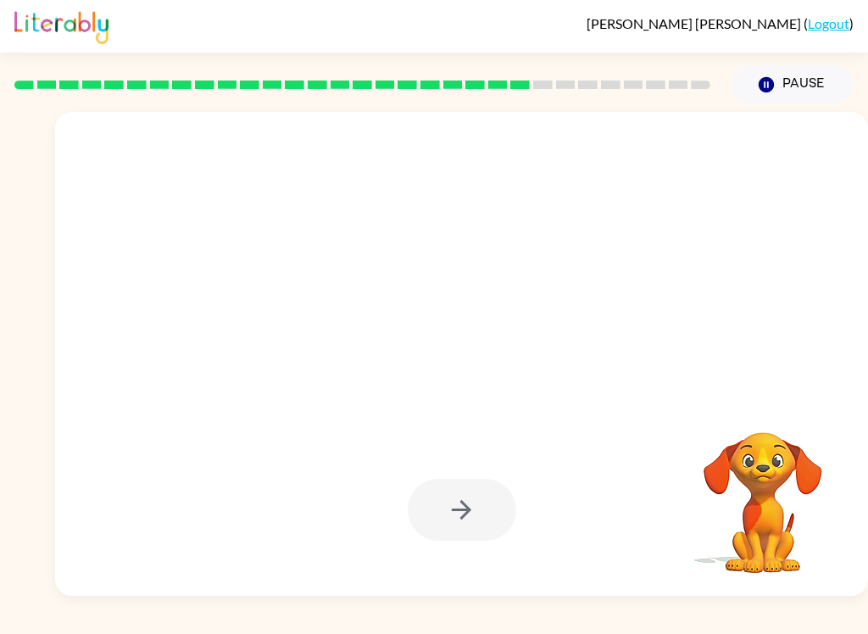
click at [486, 527] on div at bounding box center [462, 510] width 109 height 62
click at [493, 531] on div at bounding box center [462, 510] width 109 height 62
click at [491, 525] on div at bounding box center [462, 510] width 109 height 62
click at [482, 518] on div at bounding box center [462, 510] width 109 height 62
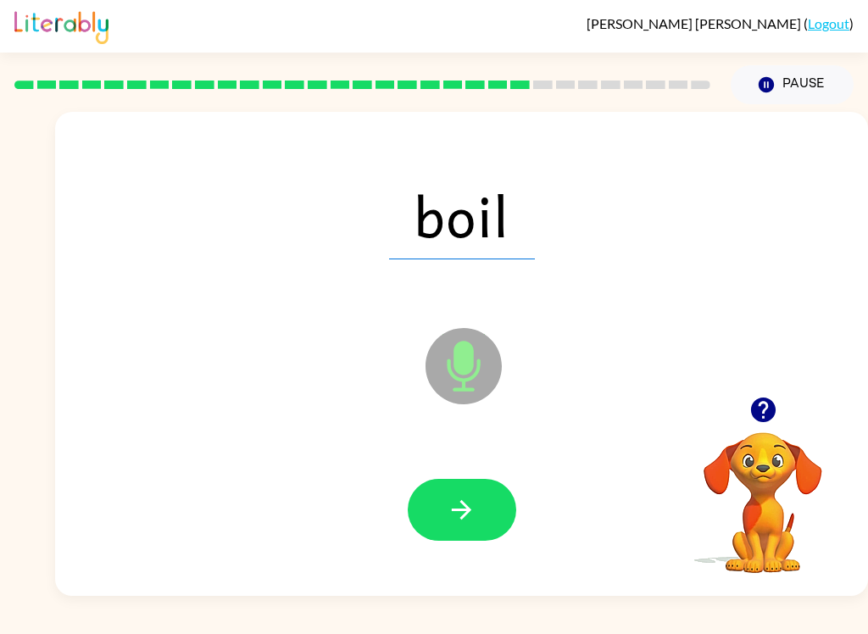
click at [482, 520] on button "button" at bounding box center [462, 510] width 109 height 62
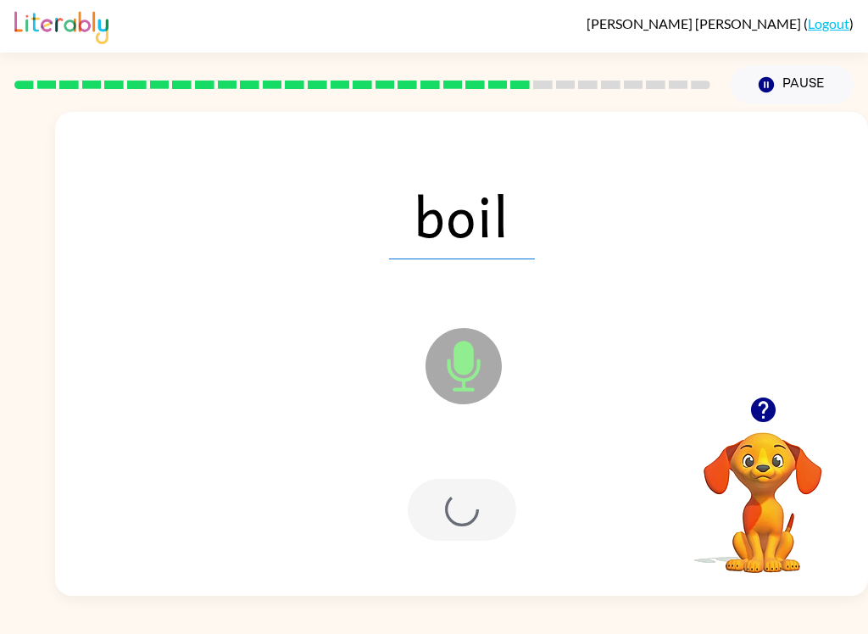
click at [478, 523] on div at bounding box center [462, 510] width 109 height 62
click at [478, 522] on div at bounding box center [462, 510] width 109 height 62
click at [469, 519] on div at bounding box center [462, 510] width 109 height 62
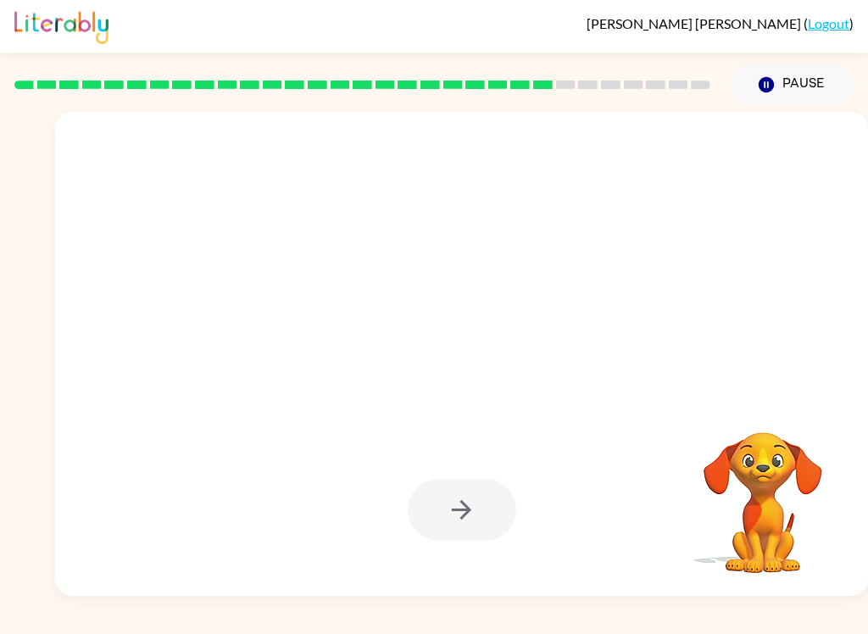
click at [476, 521] on div at bounding box center [462, 510] width 109 height 62
click at [471, 517] on div at bounding box center [462, 510] width 109 height 62
click at [464, 514] on div at bounding box center [462, 510] width 109 height 62
click at [462, 512] on div at bounding box center [462, 510] width 109 height 62
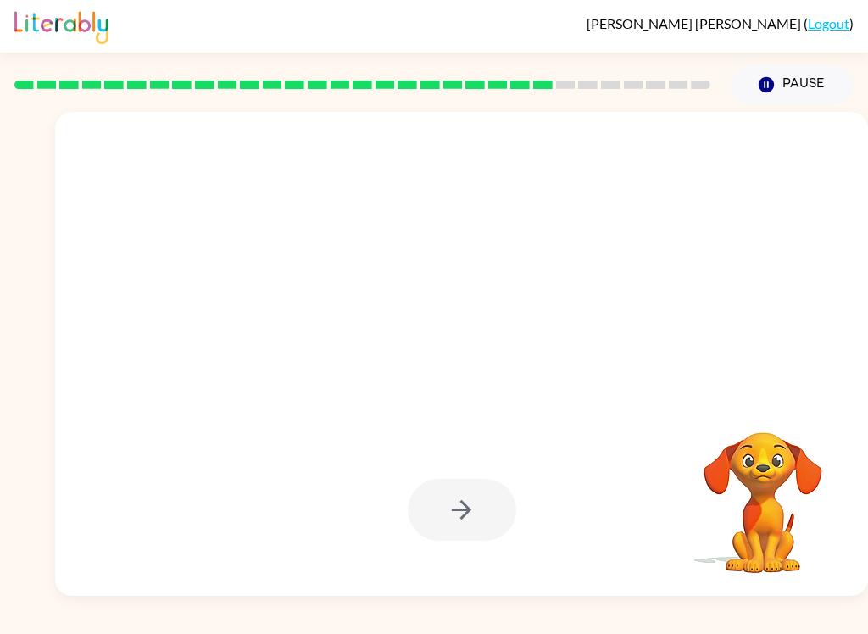
click at [461, 512] on div at bounding box center [462, 510] width 109 height 62
click at [453, 510] on div at bounding box center [462, 510] width 109 height 62
click at [452, 510] on div at bounding box center [462, 510] width 109 height 62
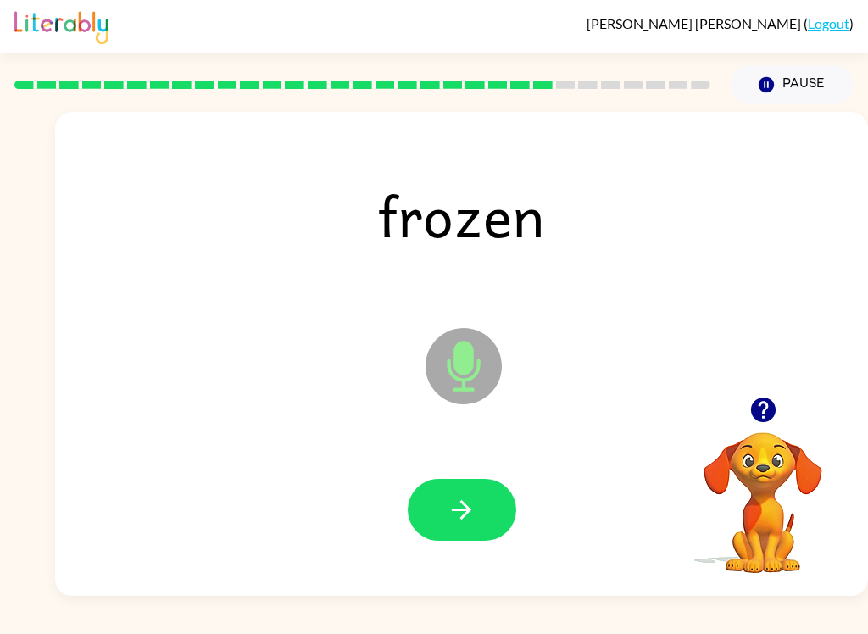
click at [465, 513] on icon "button" at bounding box center [462, 510] width 30 height 30
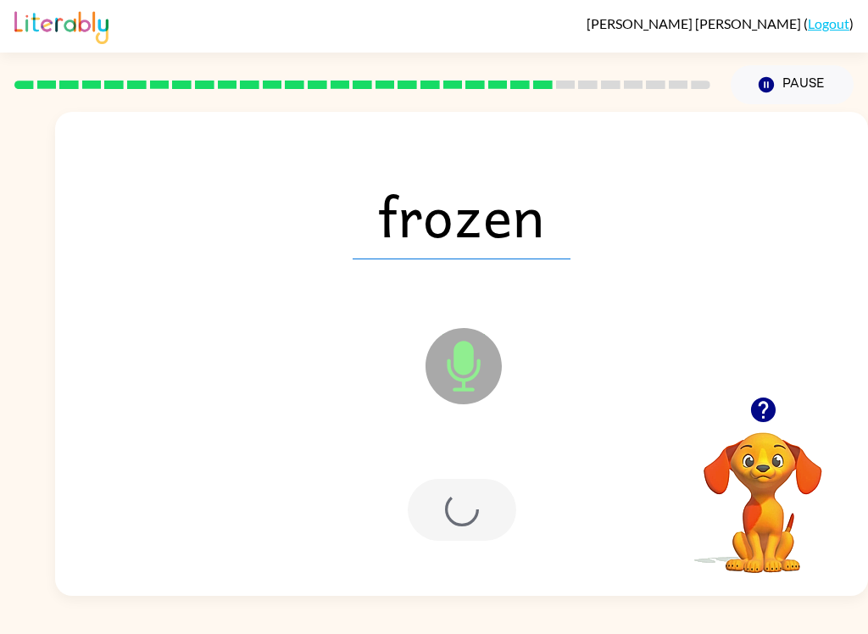
click at [464, 513] on div at bounding box center [462, 510] width 109 height 62
click at [477, 511] on div at bounding box center [462, 510] width 109 height 62
click at [472, 512] on div at bounding box center [462, 510] width 109 height 62
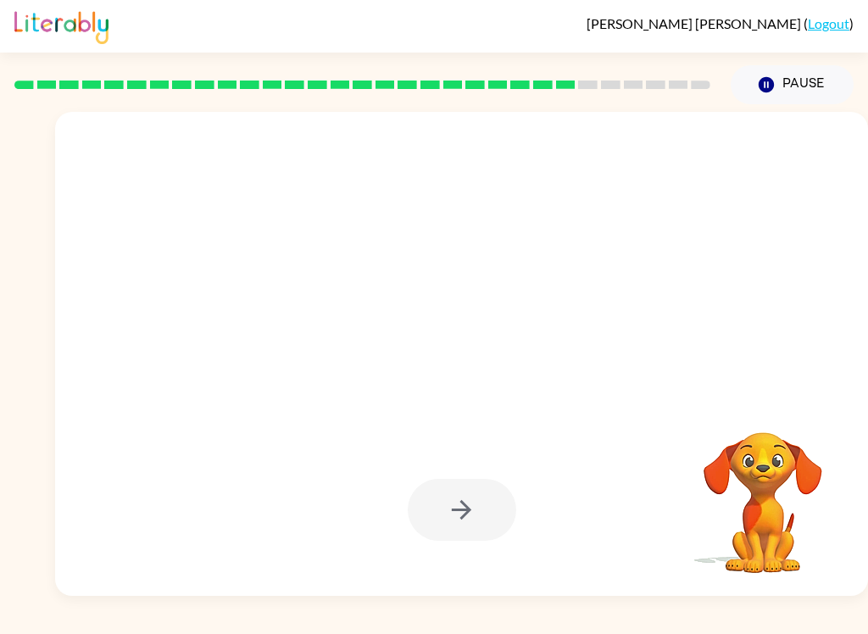
click at [454, 504] on div at bounding box center [462, 510] width 109 height 62
click at [443, 499] on div at bounding box center [462, 510] width 109 height 62
click at [415, 520] on div at bounding box center [462, 510] width 109 height 62
click at [468, 516] on icon "button" at bounding box center [462, 510] width 30 height 30
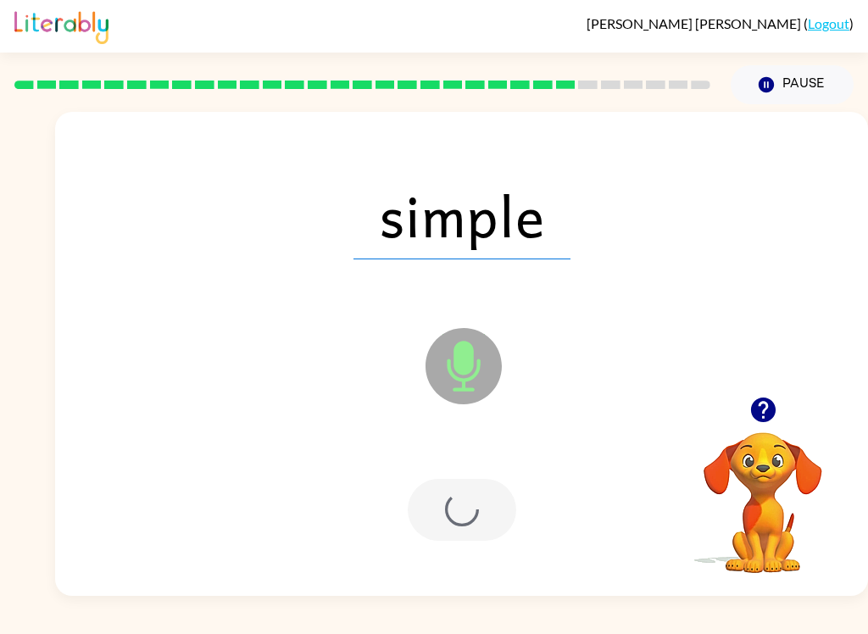
click at [467, 516] on div at bounding box center [462, 510] width 109 height 62
click at [467, 507] on div at bounding box center [462, 510] width 109 height 62
click at [474, 510] on div at bounding box center [462, 510] width 109 height 62
click at [467, 507] on div at bounding box center [462, 510] width 109 height 62
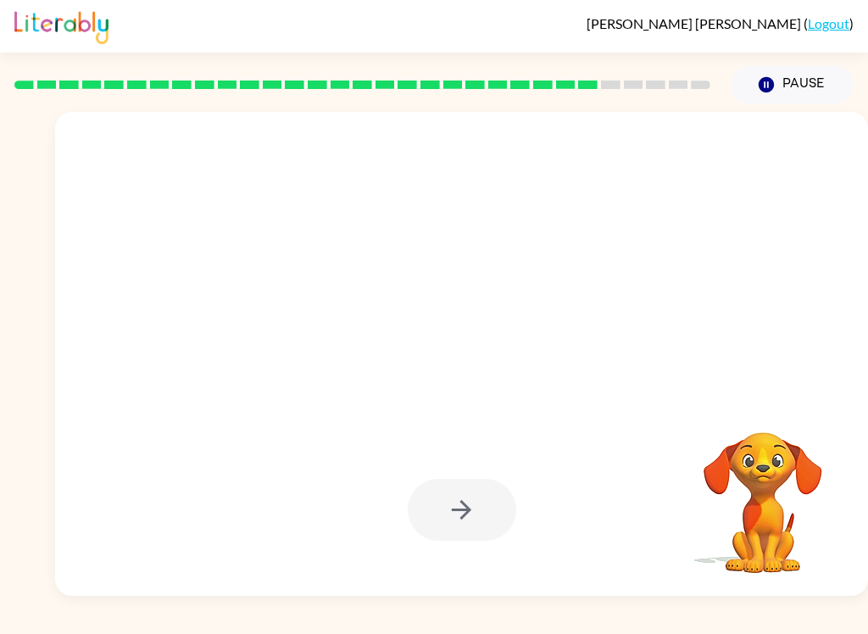
click at [469, 504] on div at bounding box center [462, 510] width 109 height 62
click at [479, 510] on div at bounding box center [462, 510] width 109 height 62
click at [526, 525] on div at bounding box center [461, 510] width 779 height 139
click at [458, 515] on div at bounding box center [462, 510] width 109 height 62
click at [457, 515] on div at bounding box center [462, 510] width 109 height 62
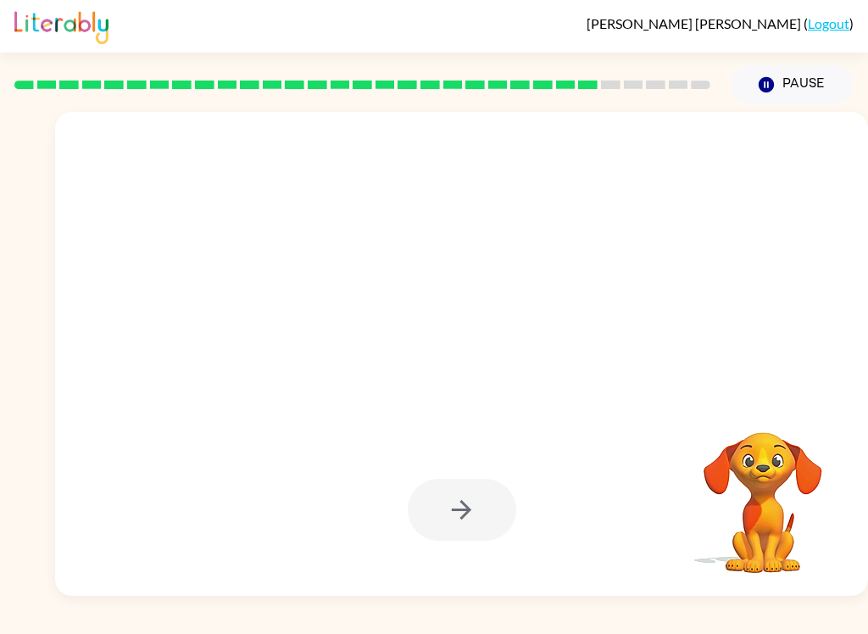
click at [493, 536] on div at bounding box center [462, 510] width 109 height 62
click at [492, 536] on div at bounding box center [462, 510] width 109 height 62
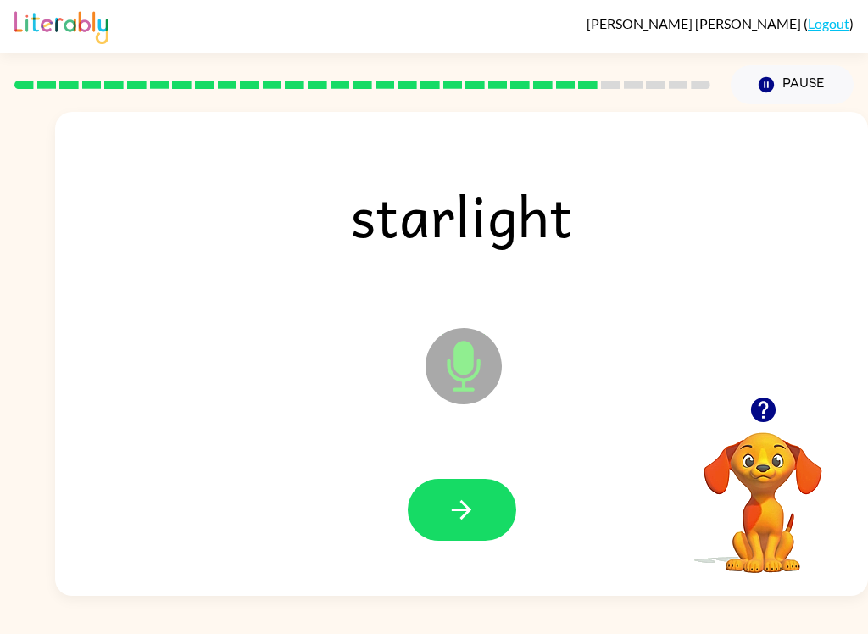
click at [482, 519] on button "button" at bounding box center [462, 510] width 109 height 62
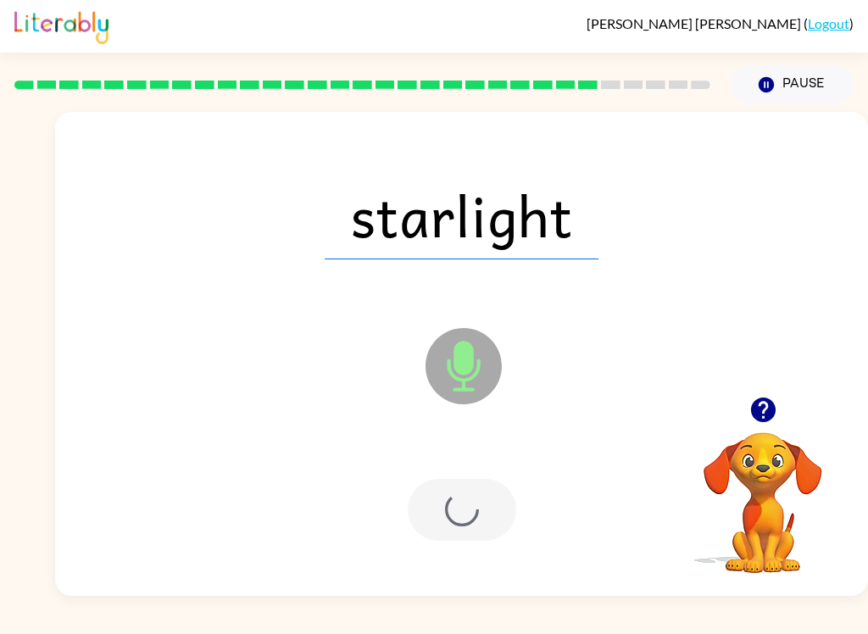
click at [482, 519] on div at bounding box center [462, 510] width 109 height 62
click at [460, 517] on div at bounding box center [462, 510] width 109 height 62
click at [460, 516] on div at bounding box center [462, 510] width 109 height 62
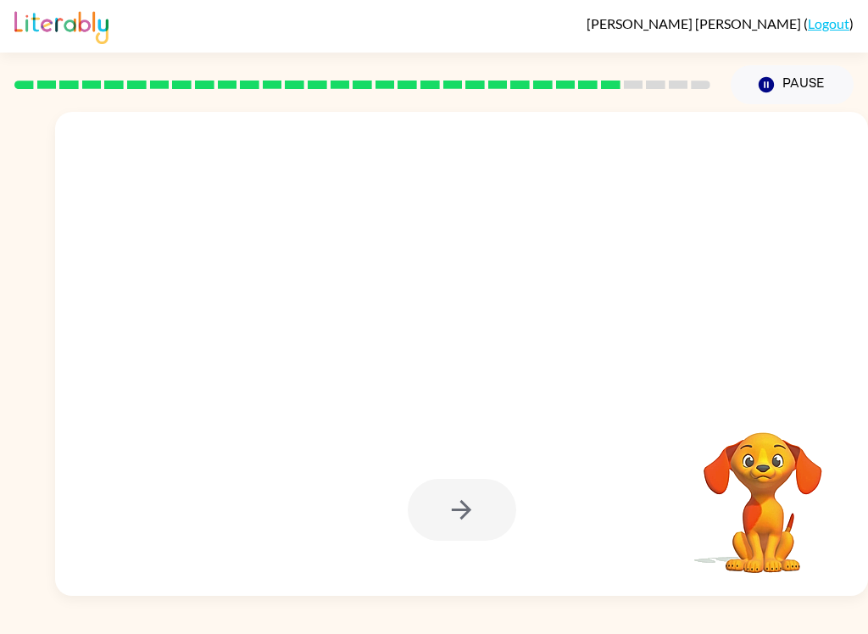
click at [483, 512] on div at bounding box center [462, 510] width 109 height 62
click at [460, 519] on div at bounding box center [462, 510] width 109 height 62
click at [461, 525] on div at bounding box center [462, 510] width 109 height 62
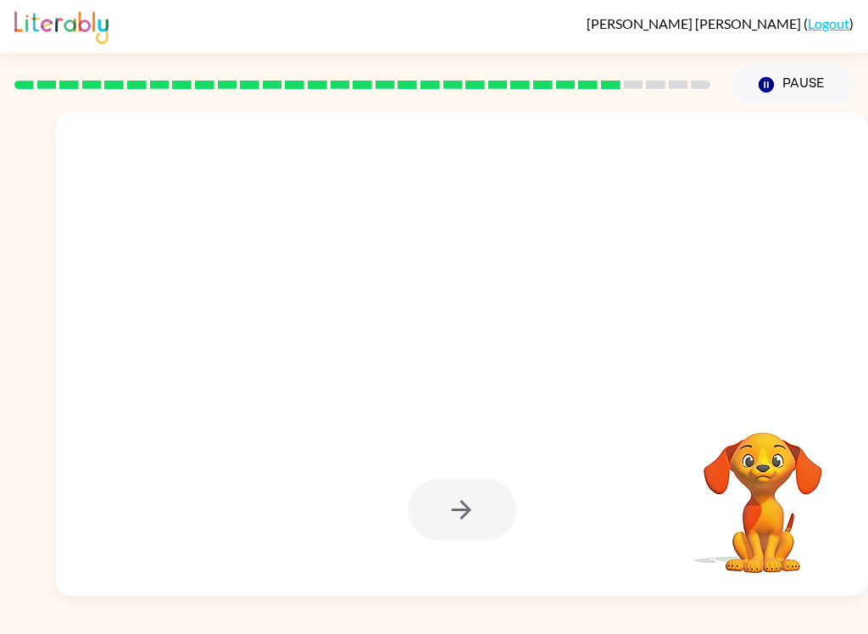
click at [463, 521] on div at bounding box center [462, 510] width 109 height 62
click at [462, 521] on div at bounding box center [462, 510] width 109 height 62
click at [471, 517] on div at bounding box center [462, 510] width 109 height 62
click at [470, 516] on div at bounding box center [462, 510] width 109 height 62
click at [460, 512] on div at bounding box center [462, 510] width 109 height 62
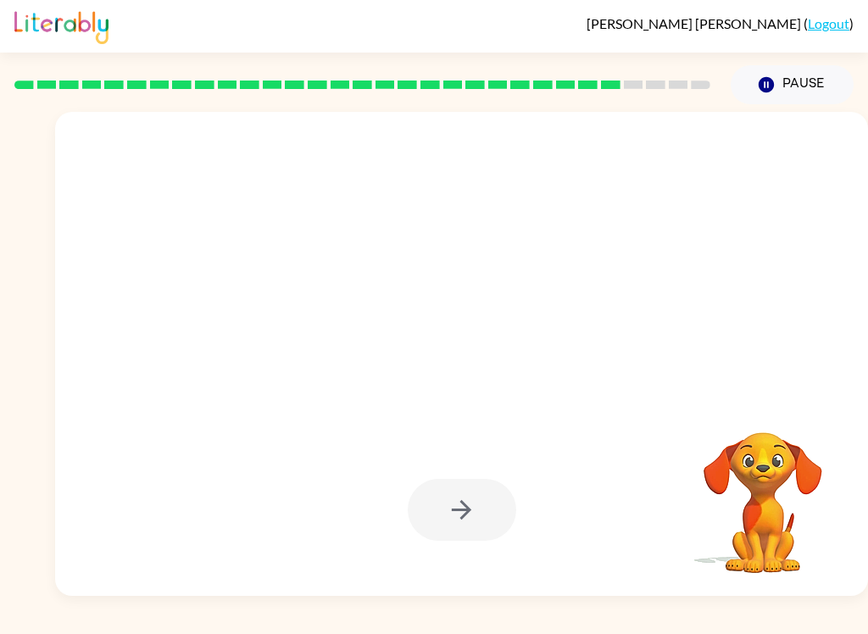
click at [459, 511] on div at bounding box center [462, 510] width 109 height 62
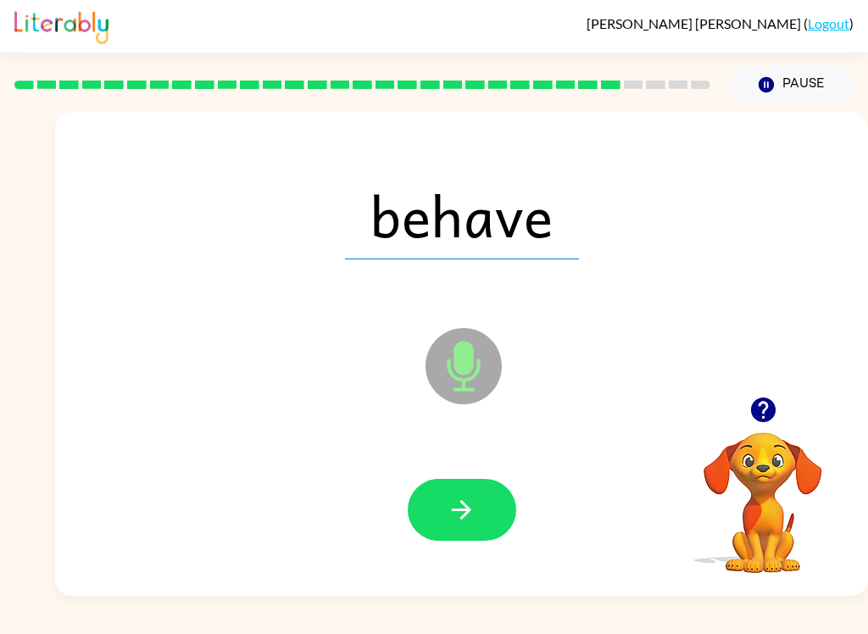
click at [465, 510] on icon "button" at bounding box center [462, 510] width 20 height 20
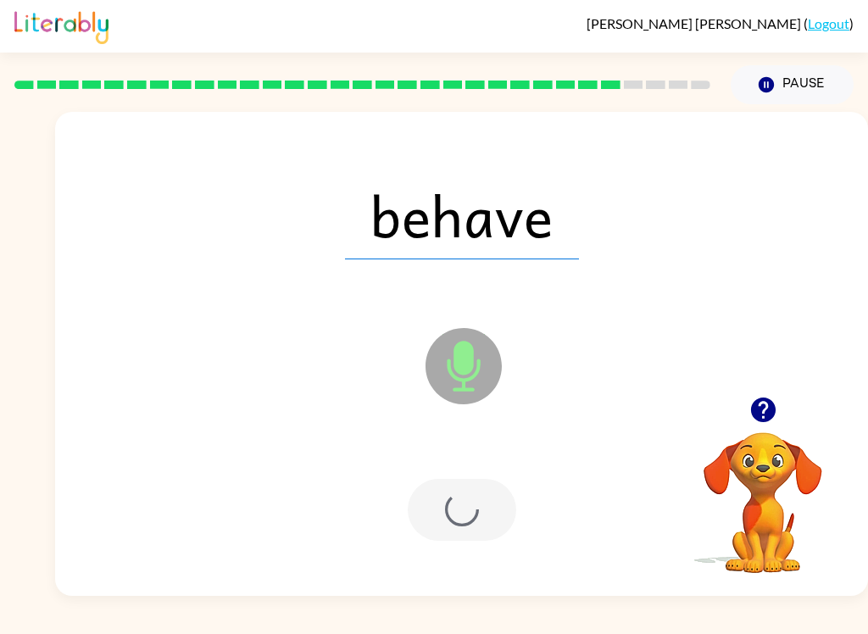
click at [471, 510] on div at bounding box center [462, 510] width 109 height 62
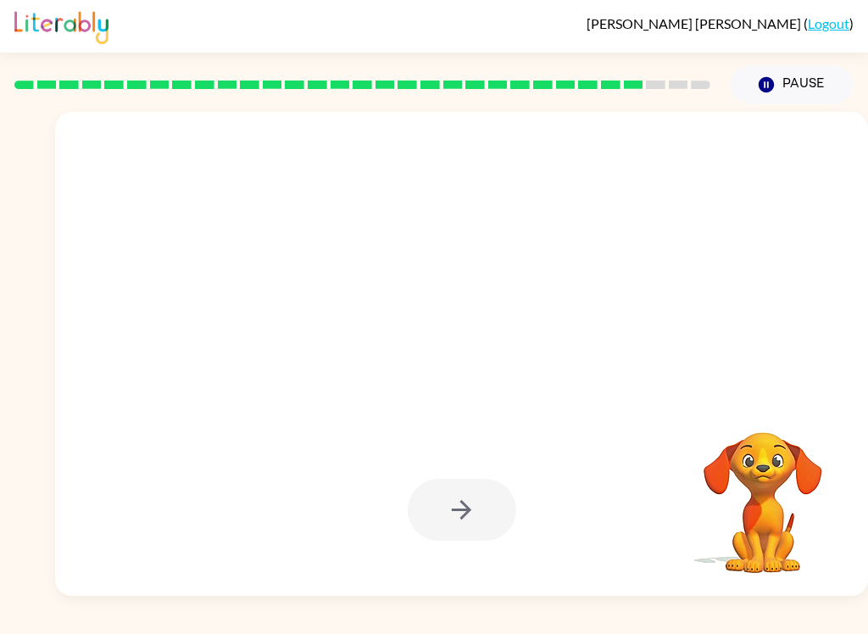
click at [475, 508] on div at bounding box center [462, 510] width 109 height 62
click at [474, 511] on div at bounding box center [462, 510] width 109 height 62
click at [465, 506] on div at bounding box center [462, 510] width 109 height 62
click at [470, 512] on div at bounding box center [462, 510] width 109 height 62
click at [465, 510] on div at bounding box center [462, 510] width 109 height 62
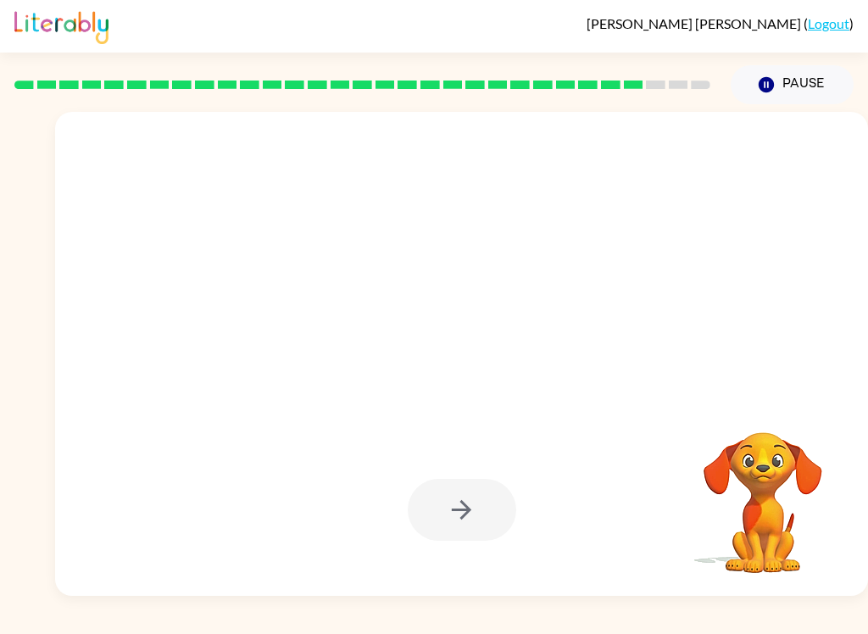
click at [462, 515] on div at bounding box center [462, 510] width 109 height 62
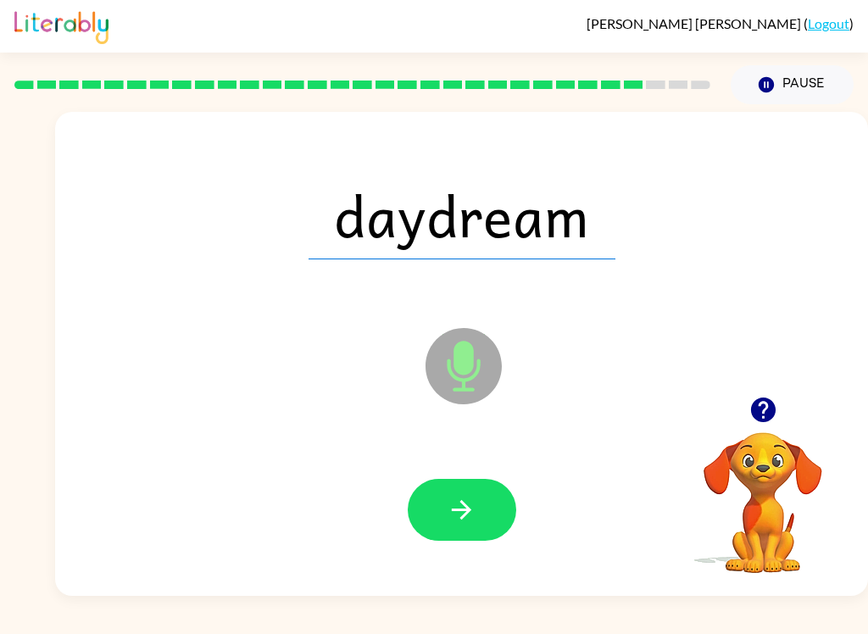
click at [464, 513] on icon "button" at bounding box center [462, 510] width 30 height 30
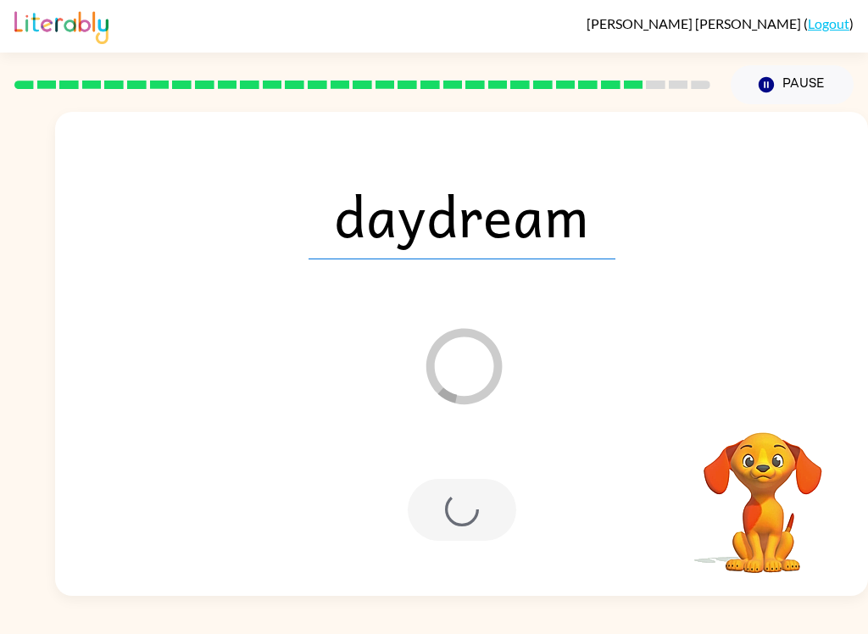
click at [462, 510] on div at bounding box center [462, 510] width 109 height 62
click at [466, 503] on div at bounding box center [462, 510] width 109 height 62
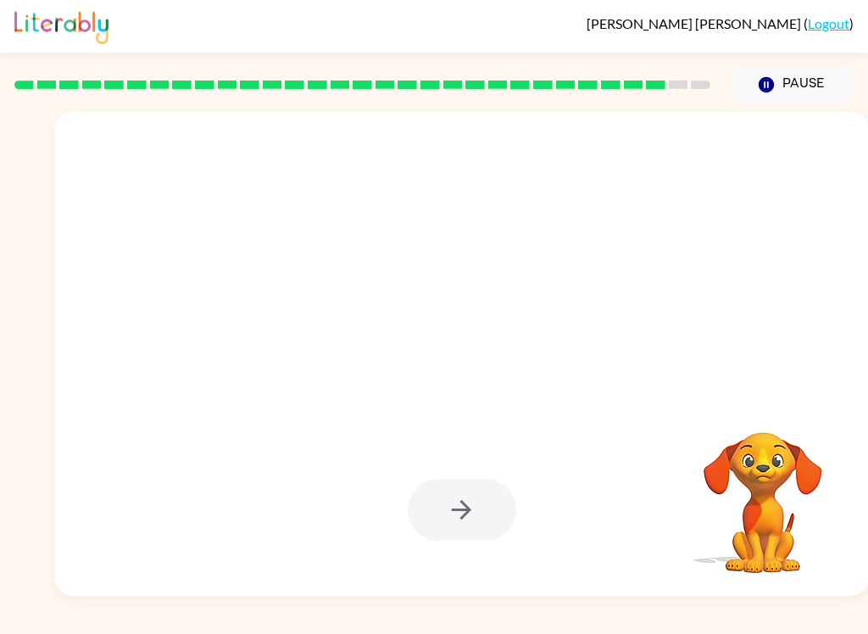
click at [469, 500] on div at bounding box center [462, 510] width 109 height 62
click at [459, 475] on div at bounding box center [461, 510] width 779 height 139
click at [458, 474] on div at bounding box center [461, 510] width 779 height 139
click at [461, 484] on div at bounding box center [462, 510] width 109 height 62
click at [461, 483] on div at bounding box center [462, 510] width 109 height 62
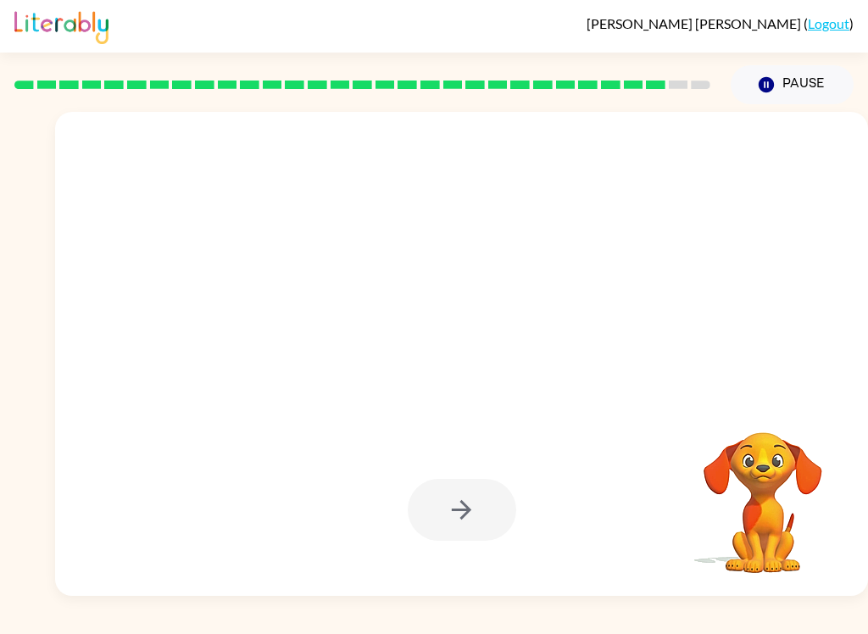
click at [466, 474] on div at bounding box center [461, 510] width 779 height 139
click at [466, 473] on div at bounding box center [461, 510] width 779 height 139
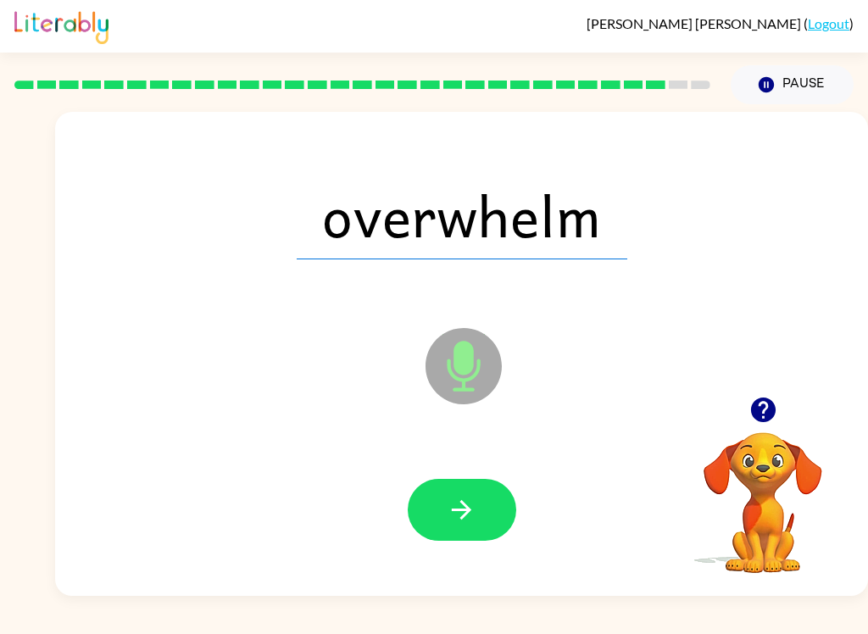
click at [477, 479] on button "button" at bounding box center [462, 510] width 109 height 62
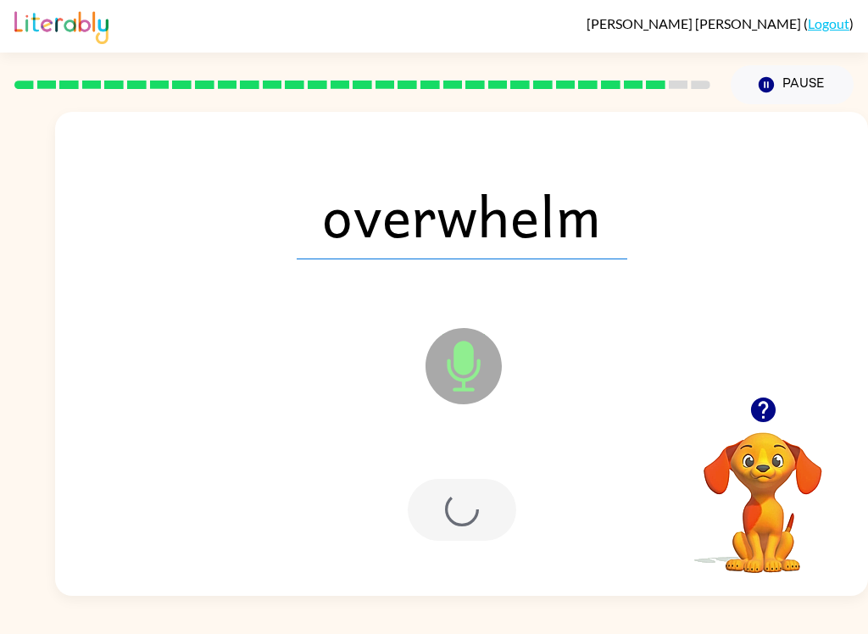
click at [474, 476] on div at bounding box center [461, 510] width 779 height 139
click at [469, 476] on div at bounding box center [461, 510] width 779 height 139
click at [469, 475] on div at bounding box center [461, 510] width 779 height 139
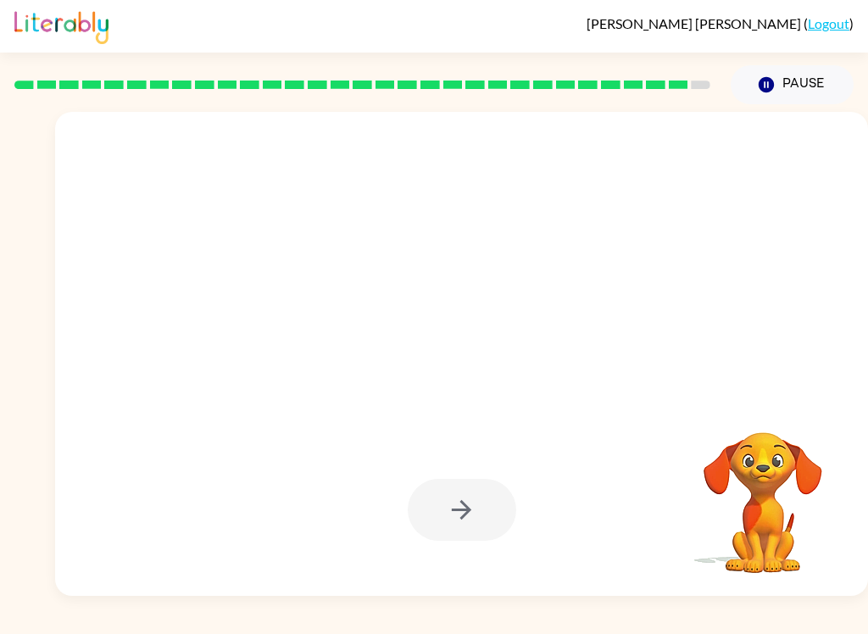
click at [461, 482] on div at bounding box center [462, 510] width 109 height 62
click at [466, 484] on div at bounding box center [462, 510] width 109 height 62
click at [463, 484] on div at bounding box center [462, 510] width 109 height 62
click at [463, 483] on div at bounding box center [462, 510] width 109 height 62
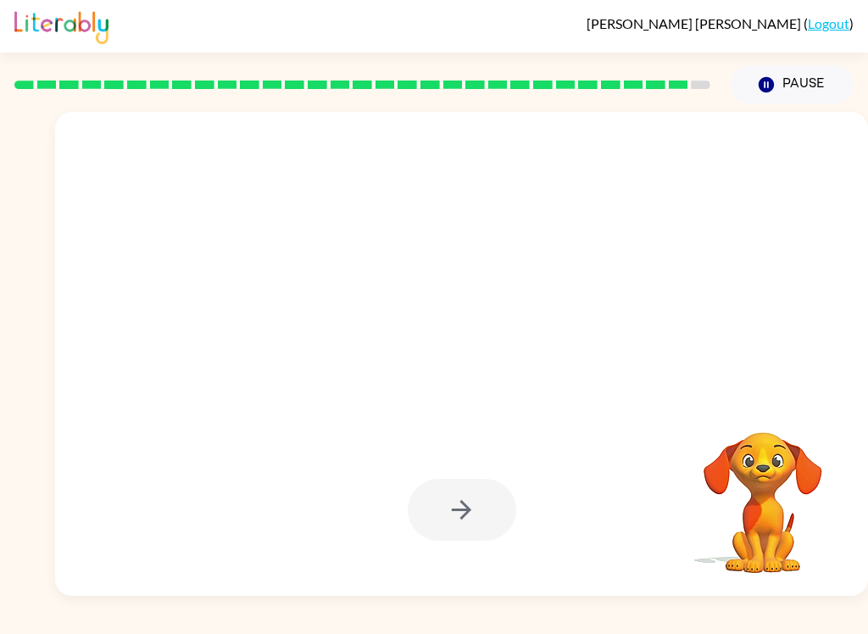
click at [471, 487] on div at bounding box center [462, 510] width 109 height 62
click at [471, 486] on div at bounding box center [462, 510] width 109 height 62
click at [472, 494] on div at bounding box center [462, 510] width 109 height 62
click at [472, 493] on div at bounding box center [462, 510] width 109 height 62
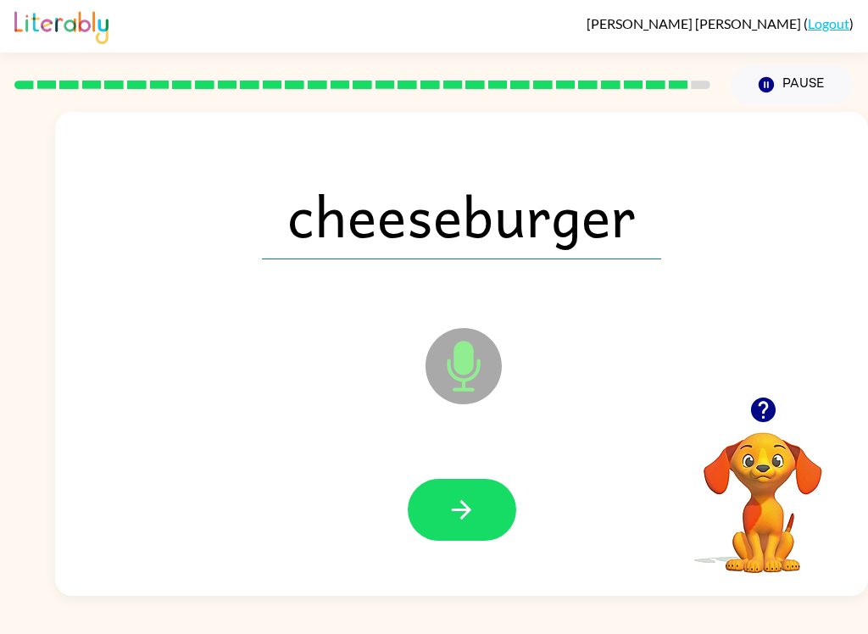
click at [461, 513] on icon "button" at bounding box center [462, 510] width 30 height 30
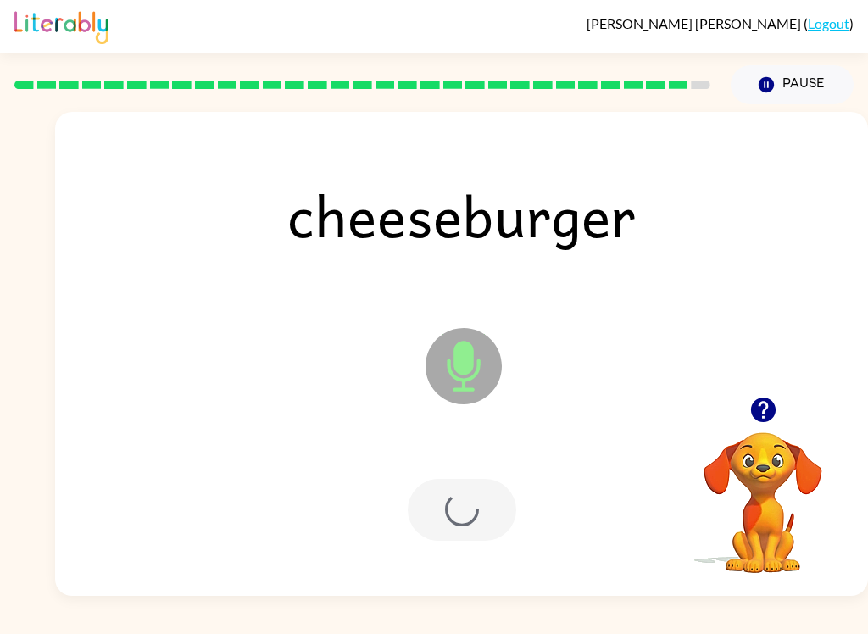
click at [477, 510] on div at bounding box center [462, 510] width 109 height 62
